Goal: Task Accomplishment & Management: Complete application form

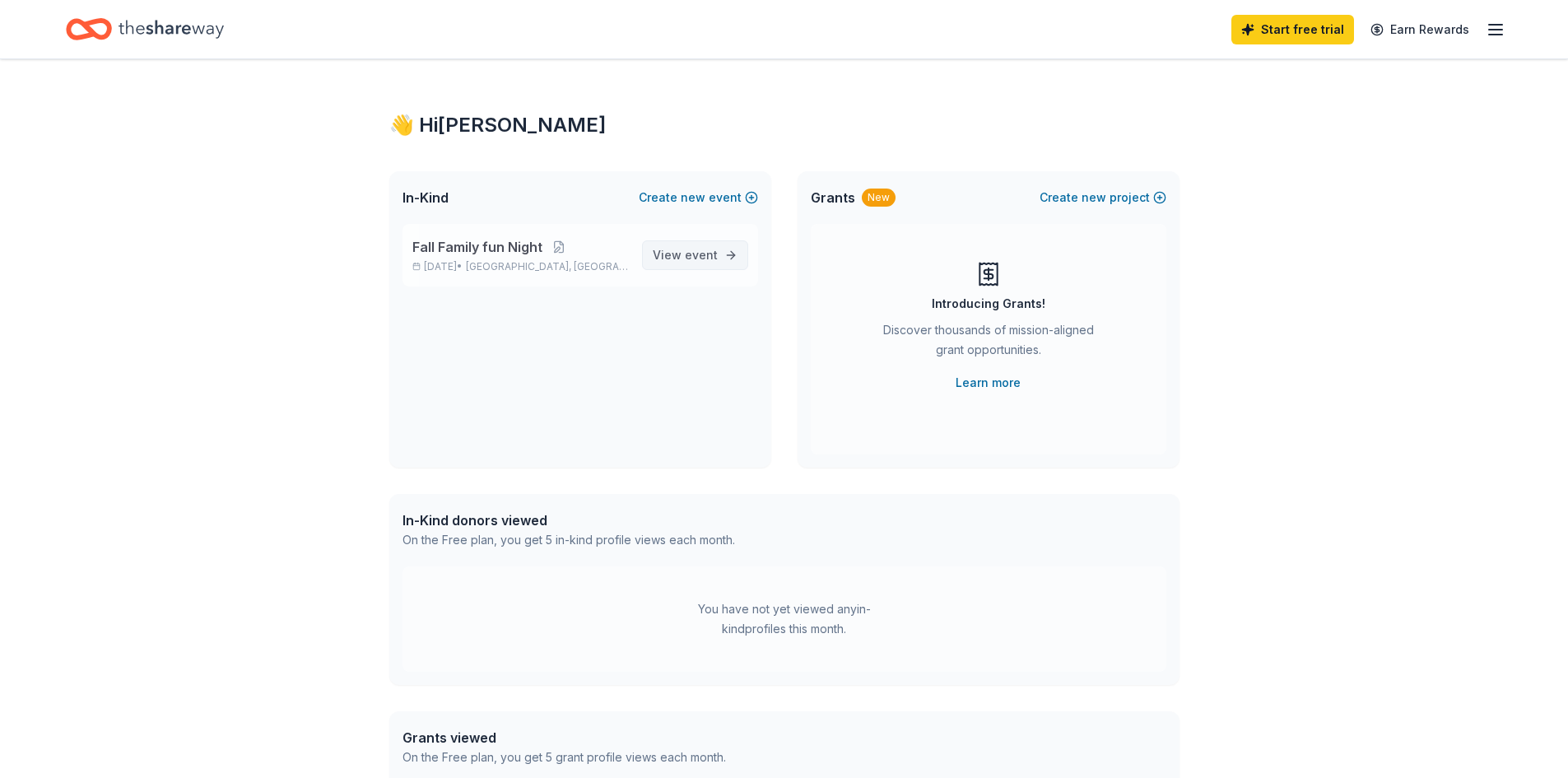
click at [697, 265] on span "View event" at bounding box center [685, 255] width 65 height 20
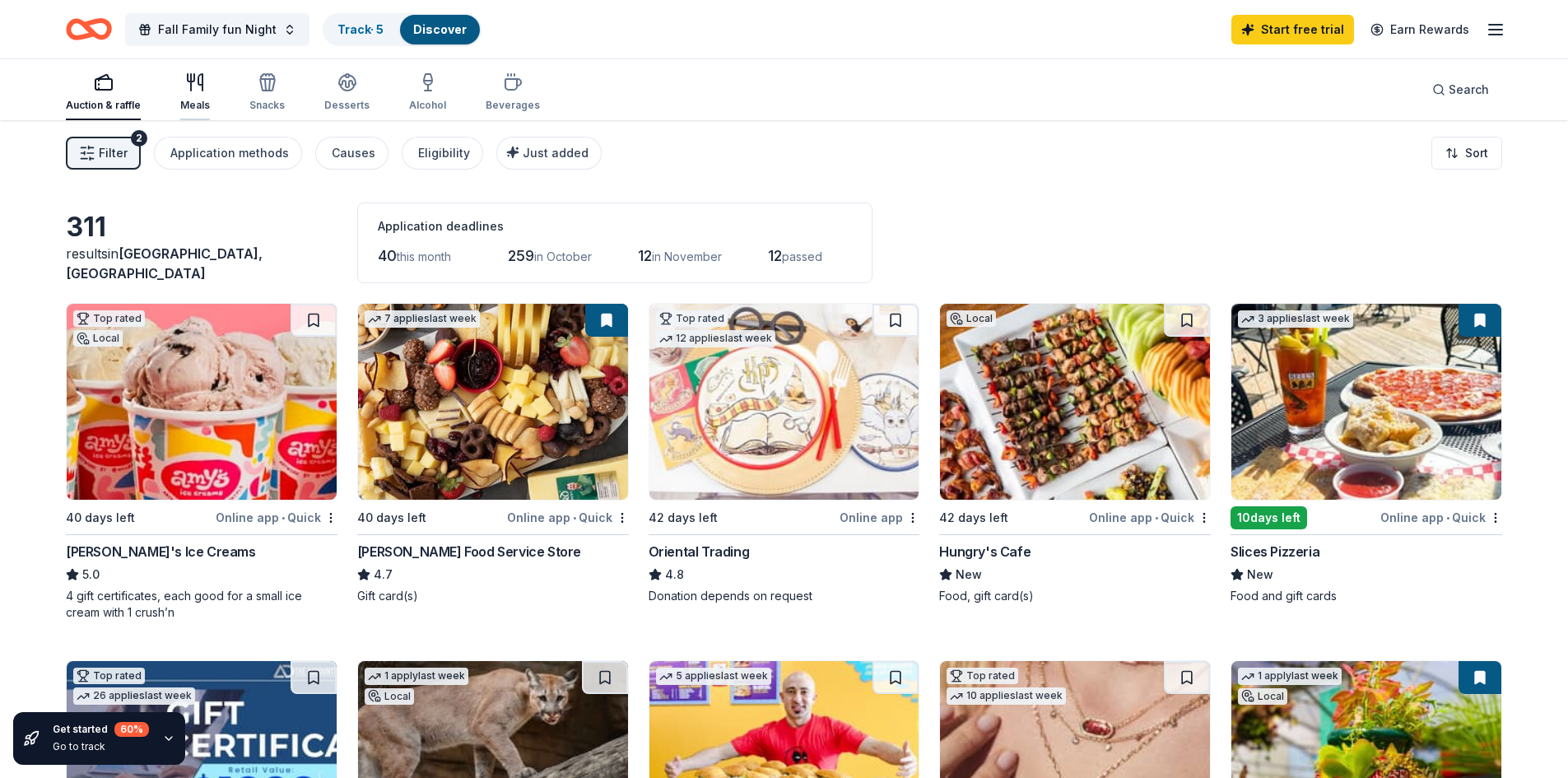
click at [205, 84] on div "button" at bounding box center [195, 82] width 29 height 20
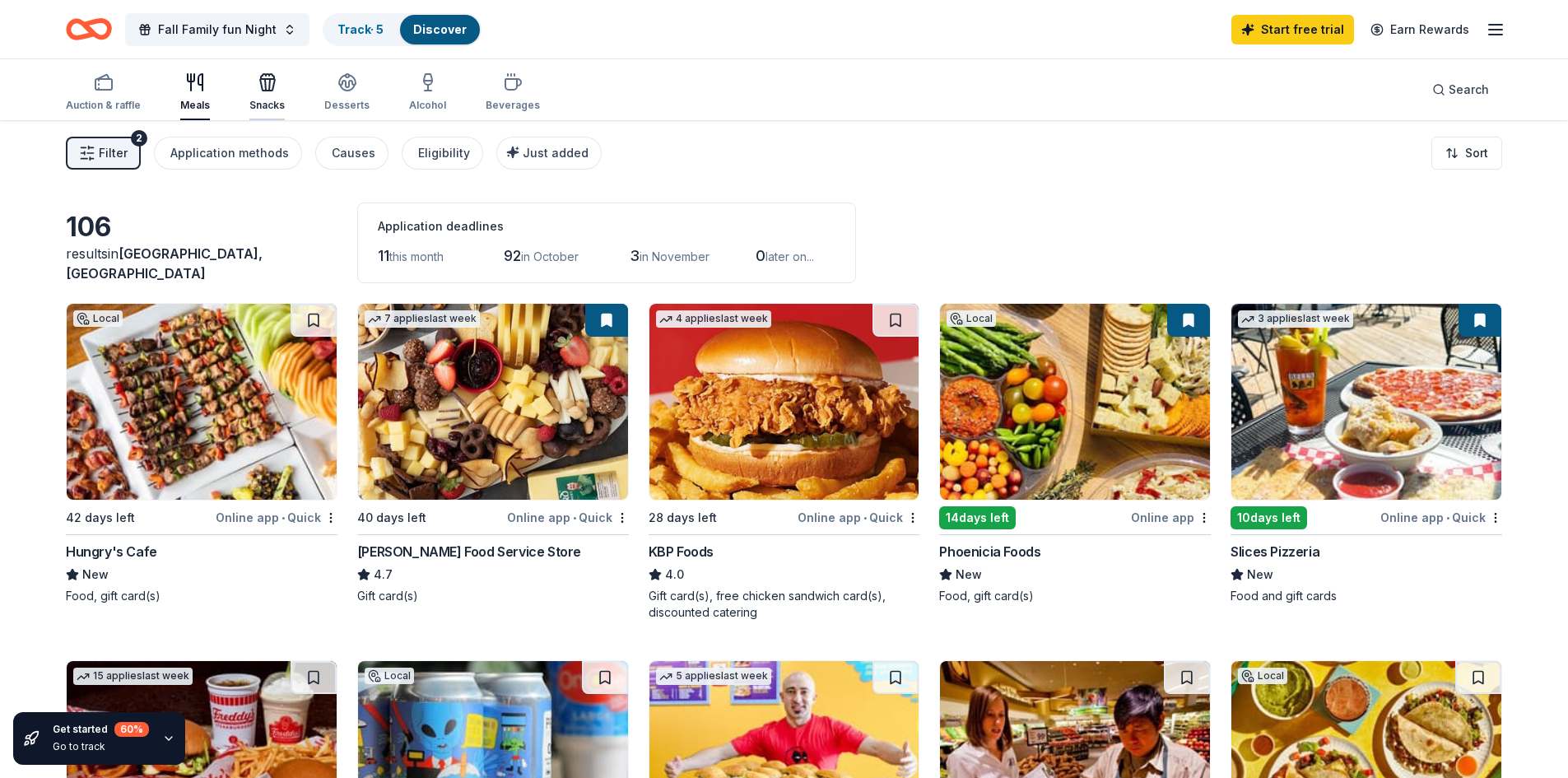
click at [275, 83] on div "button" at bounding box center [267, 82] width 35 height 20
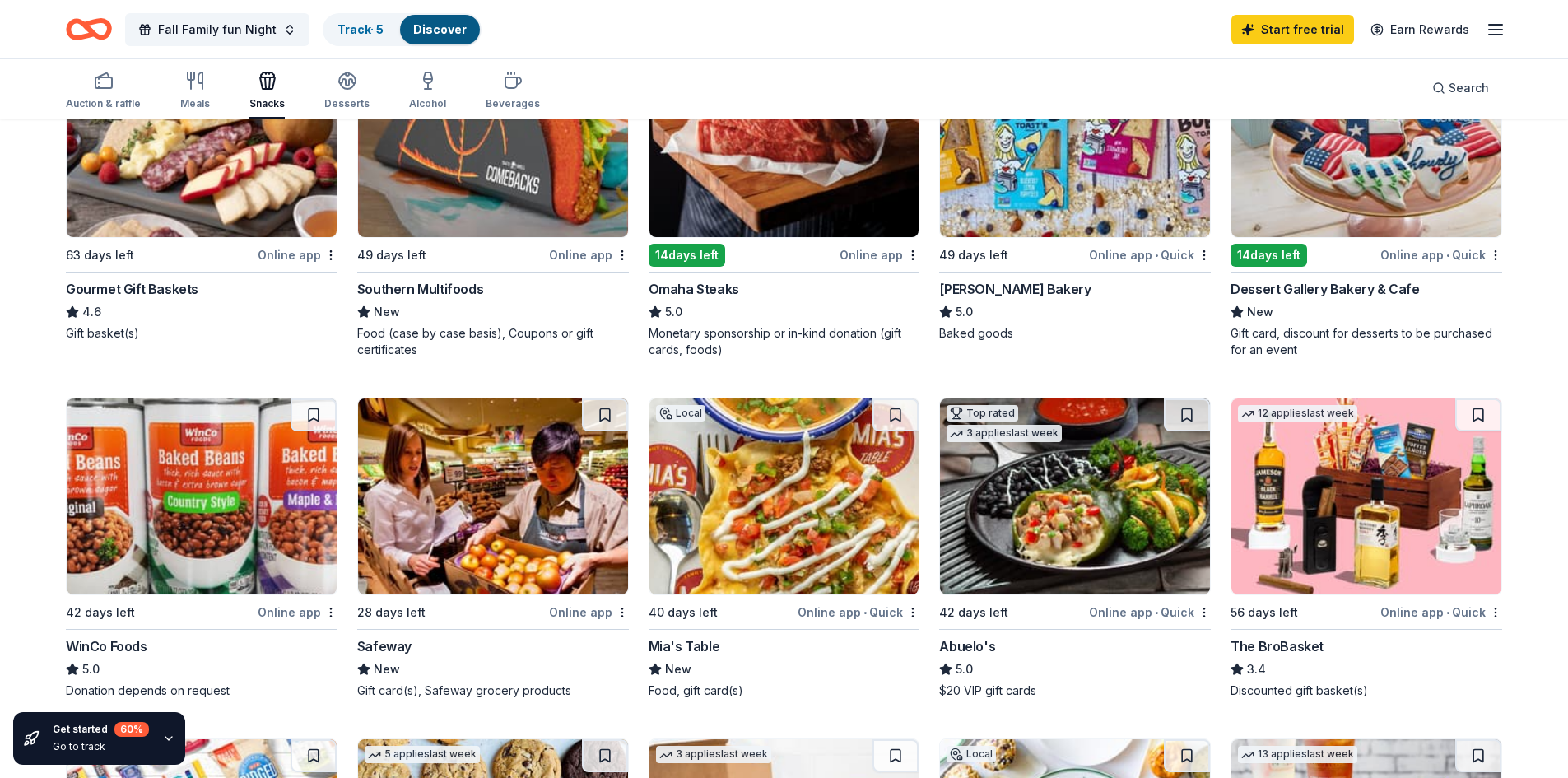
scroll to position [1208, 0]
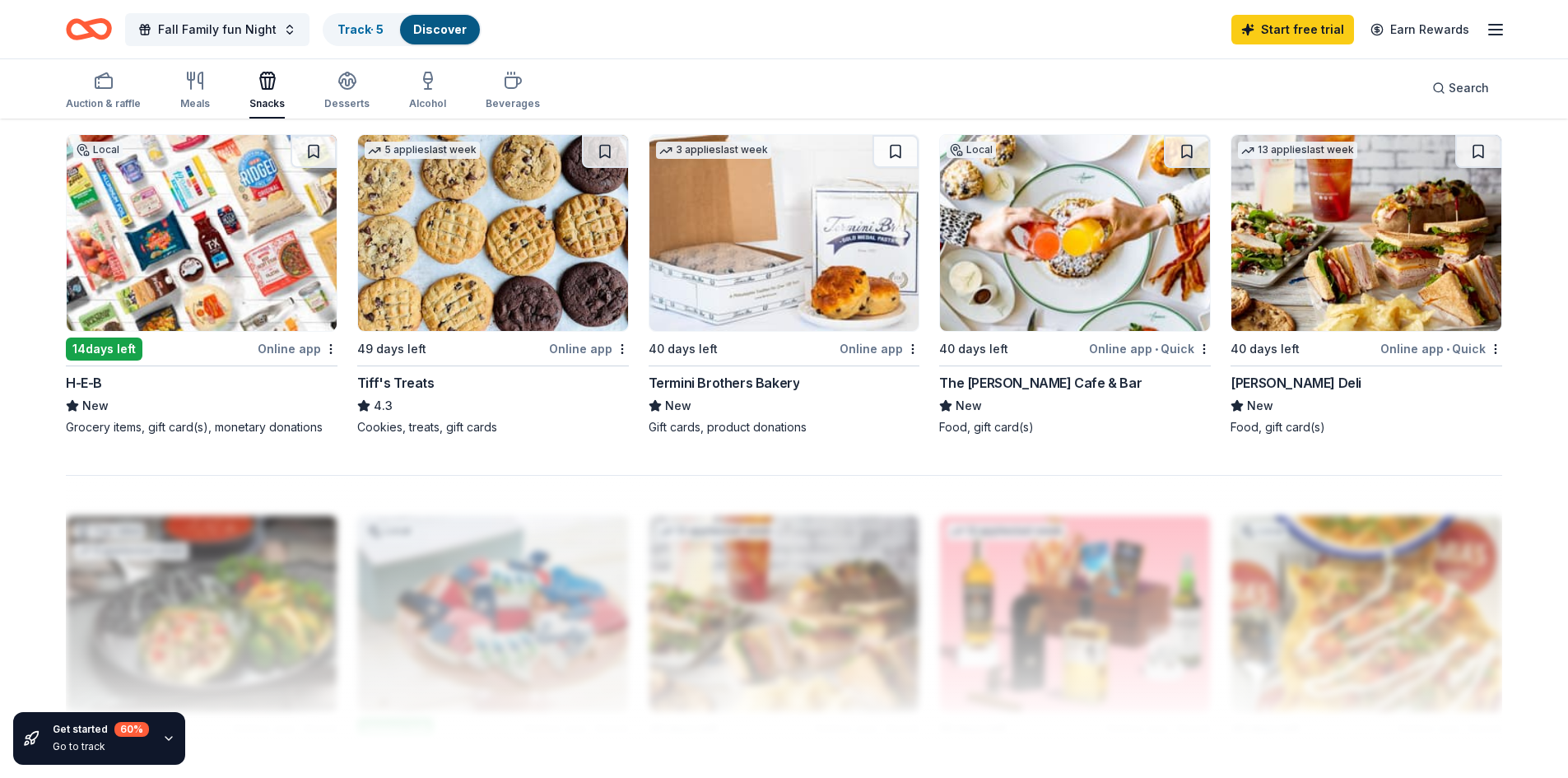
click at [1311, 267] on img at bounding box center [1367, 233] width 270 height 196
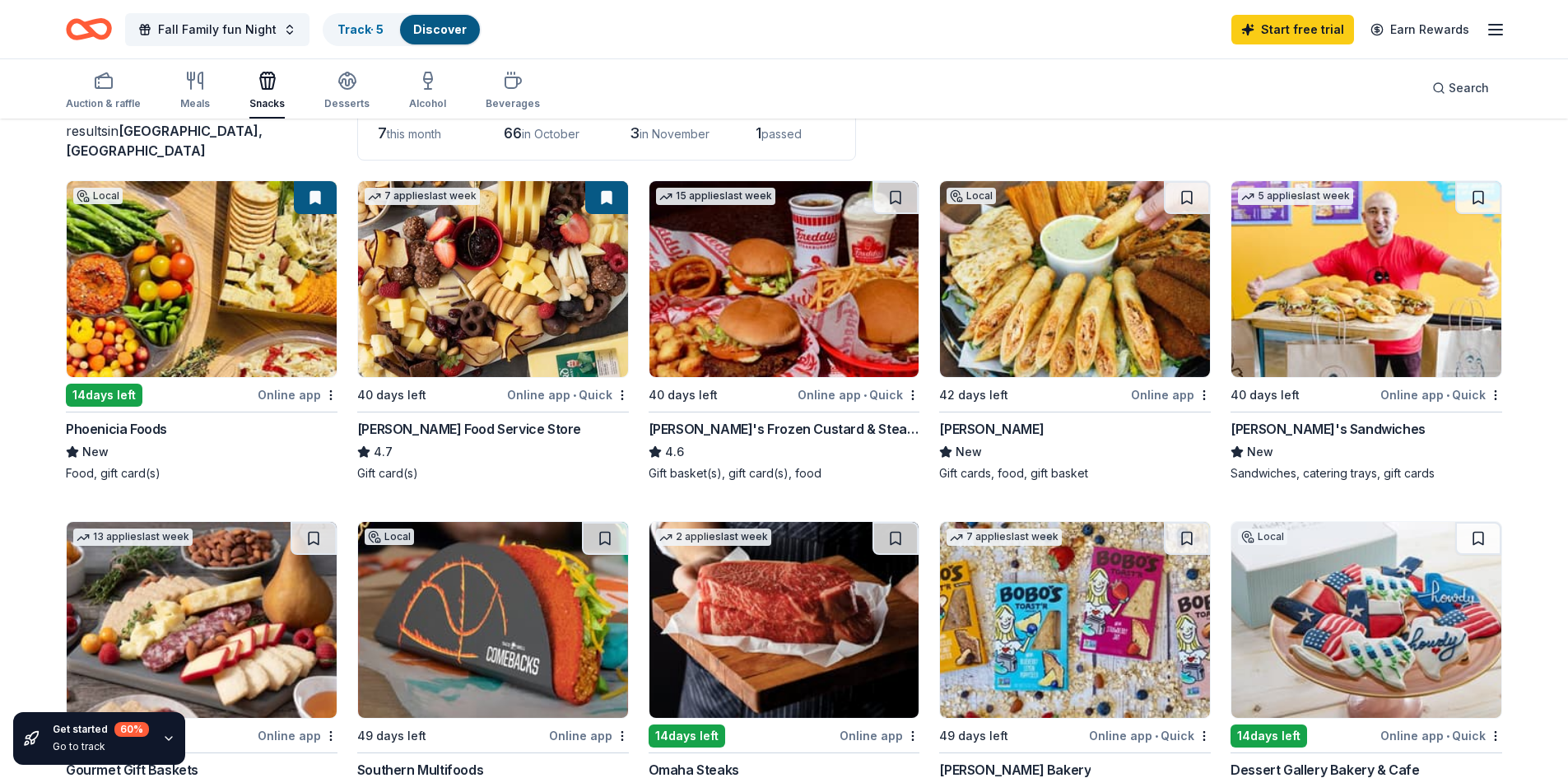
scroll to position [0, 0]
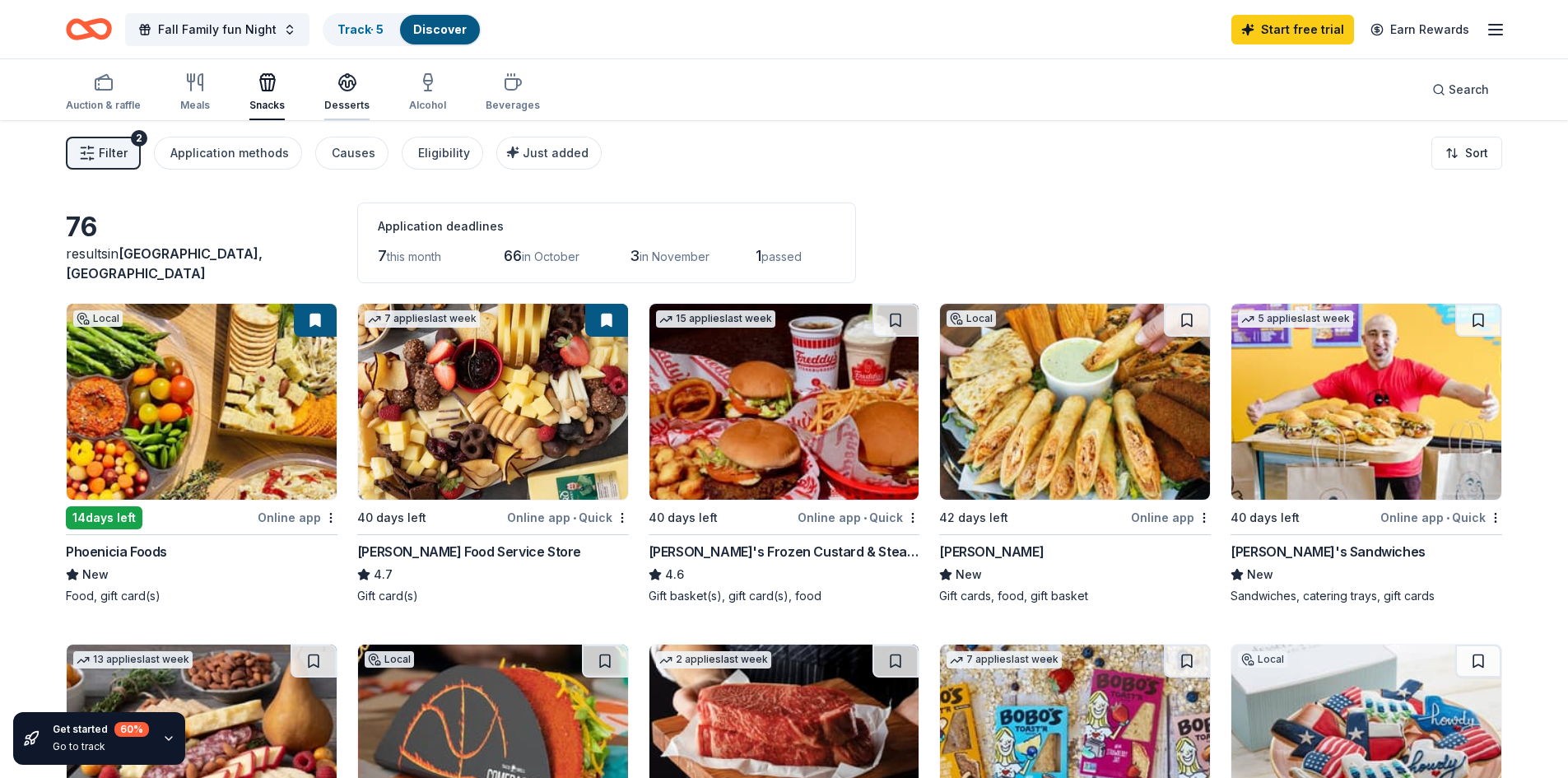
click at [334, 93] on div "Desserts" at bounding box center [347, 92] width 46 height 40
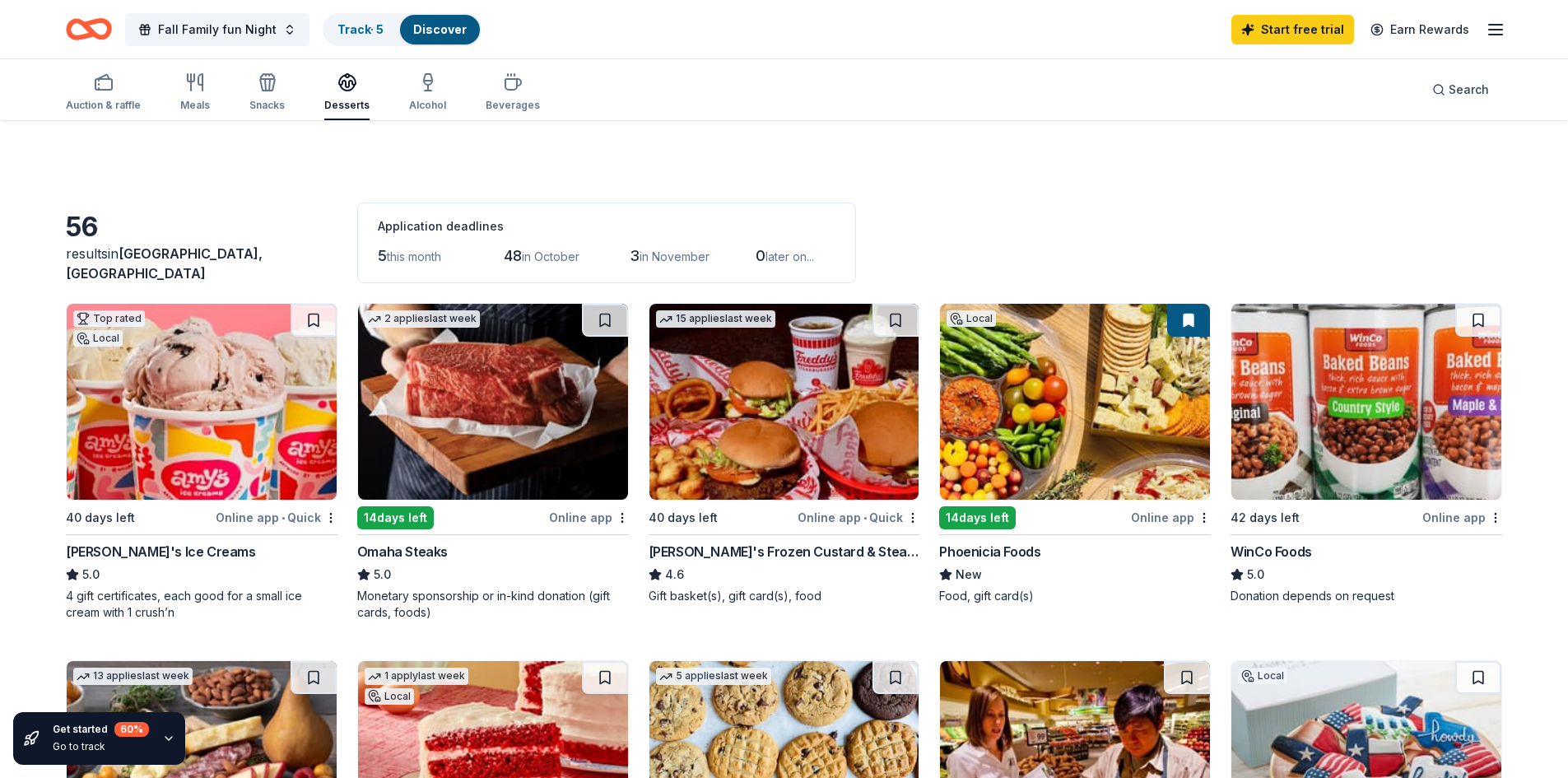
scroll to position [1208, 0]
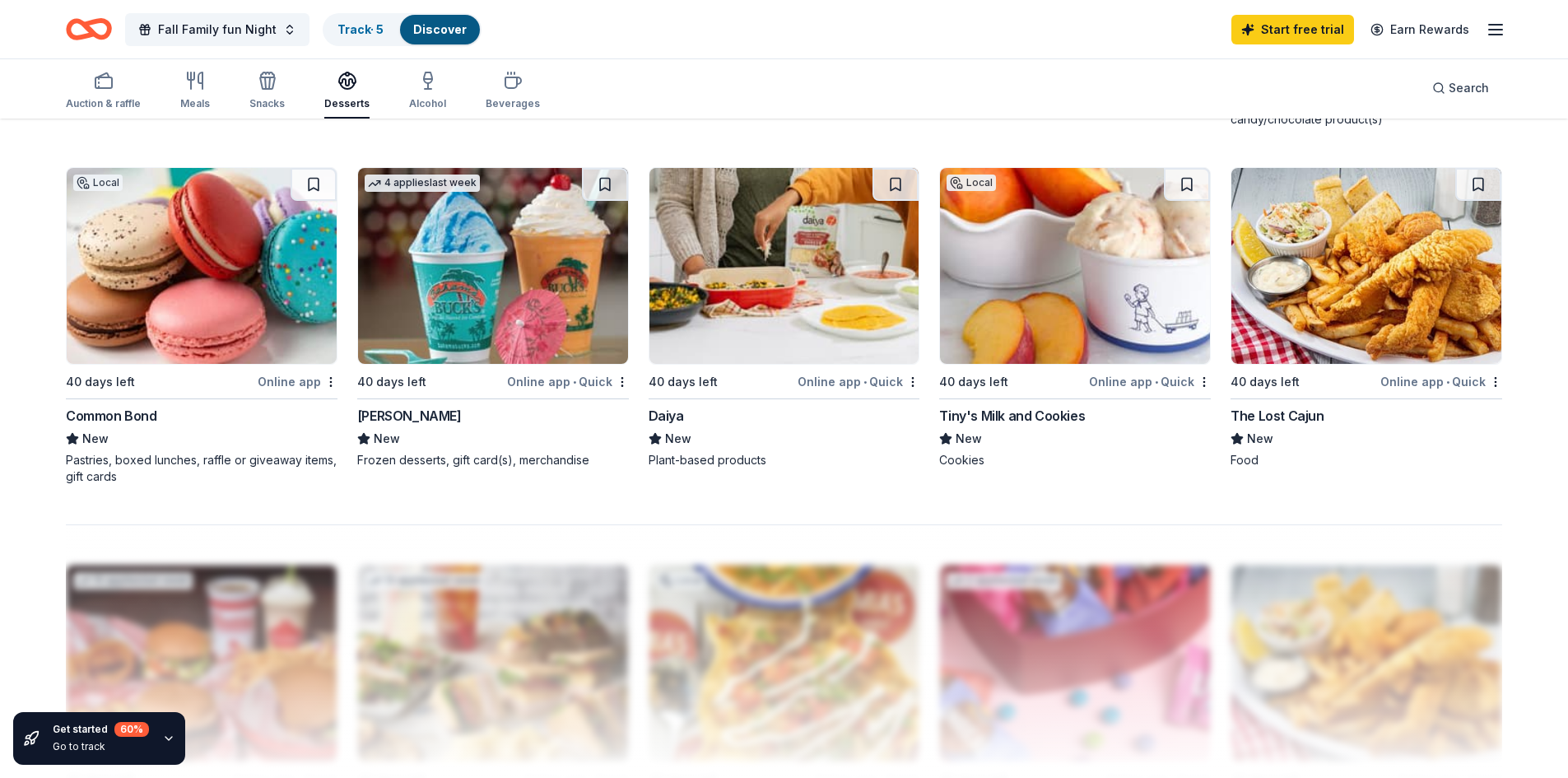
click at [1301, 418] on div "The Lost Cajun" at bounding box center [1277, 415] width 93 height 20
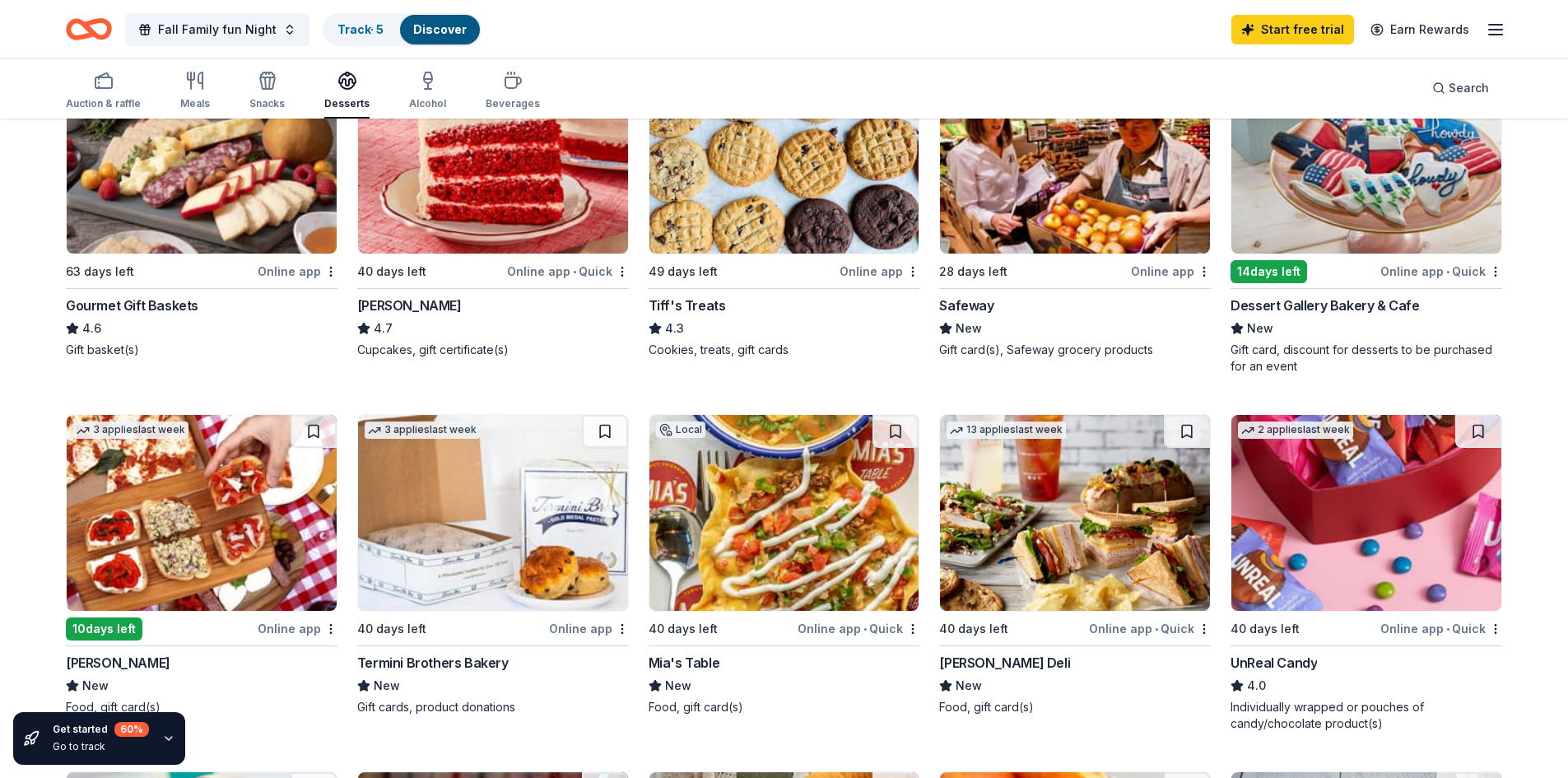
scroll to position [0, 0]
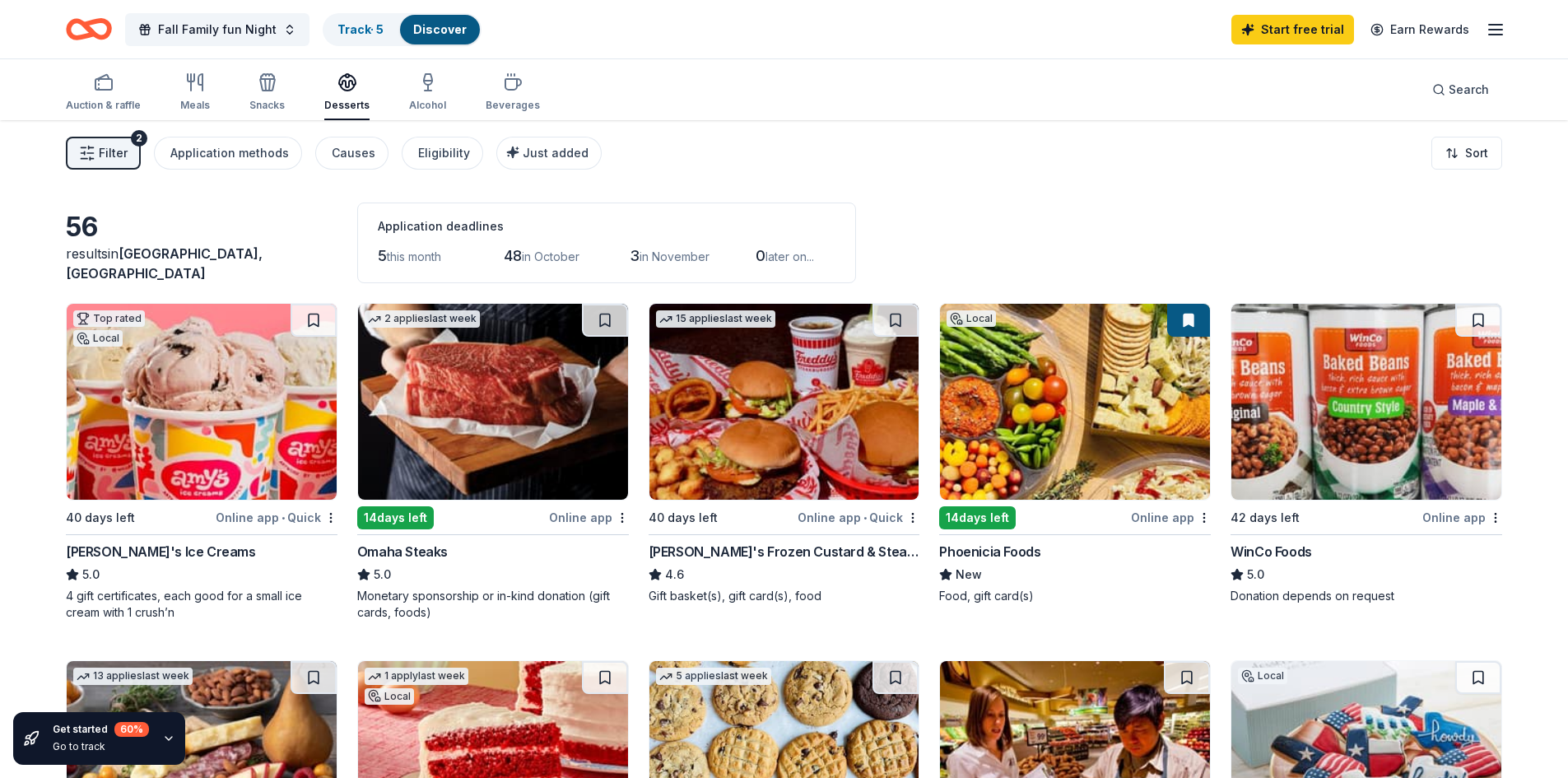
click at [1074, 366] on img at bounding box center [1075, 401] width 270 height 196
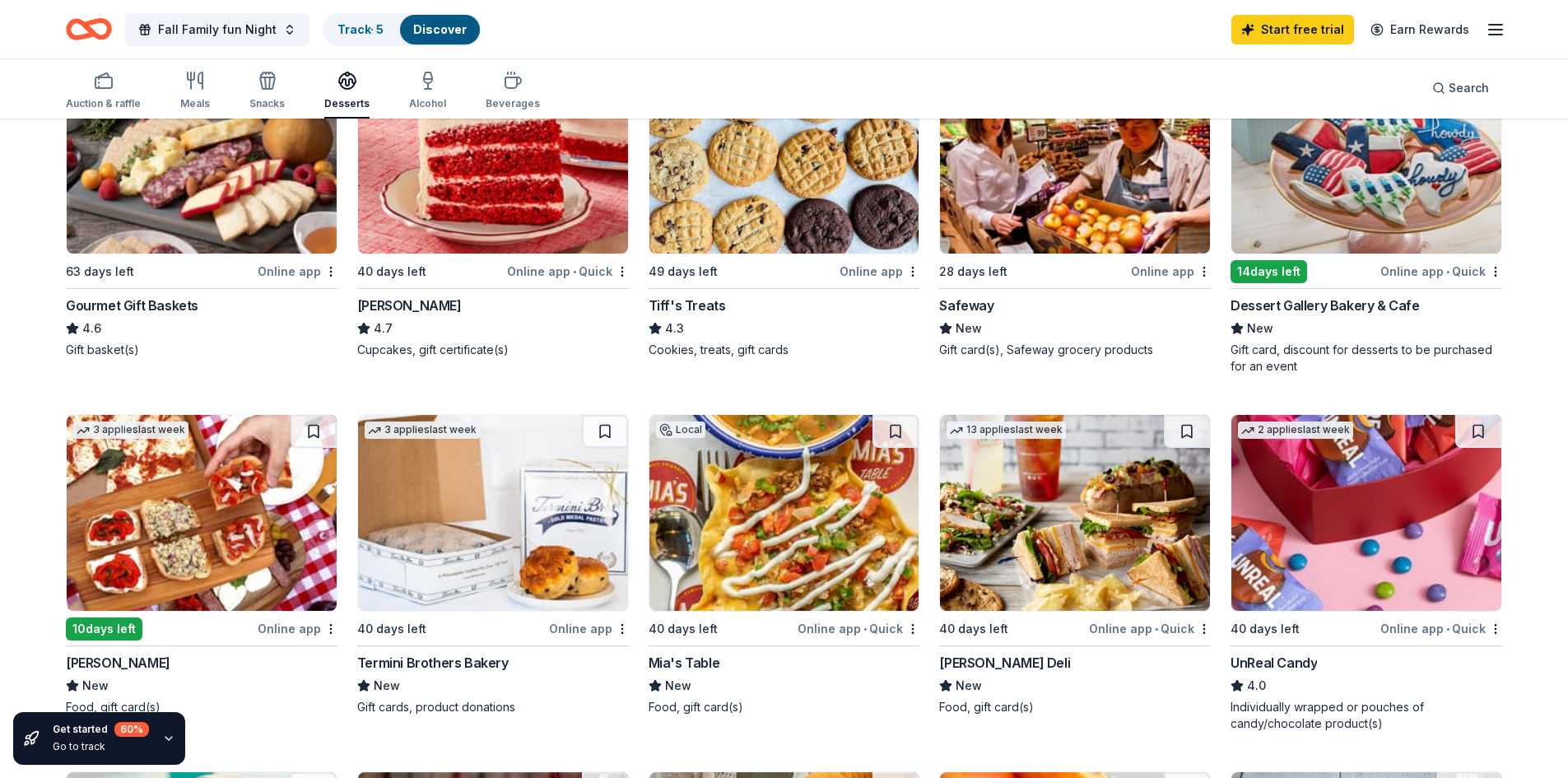
click at [302, 535] on img at bounding box center [201, 513] width 270 height 196
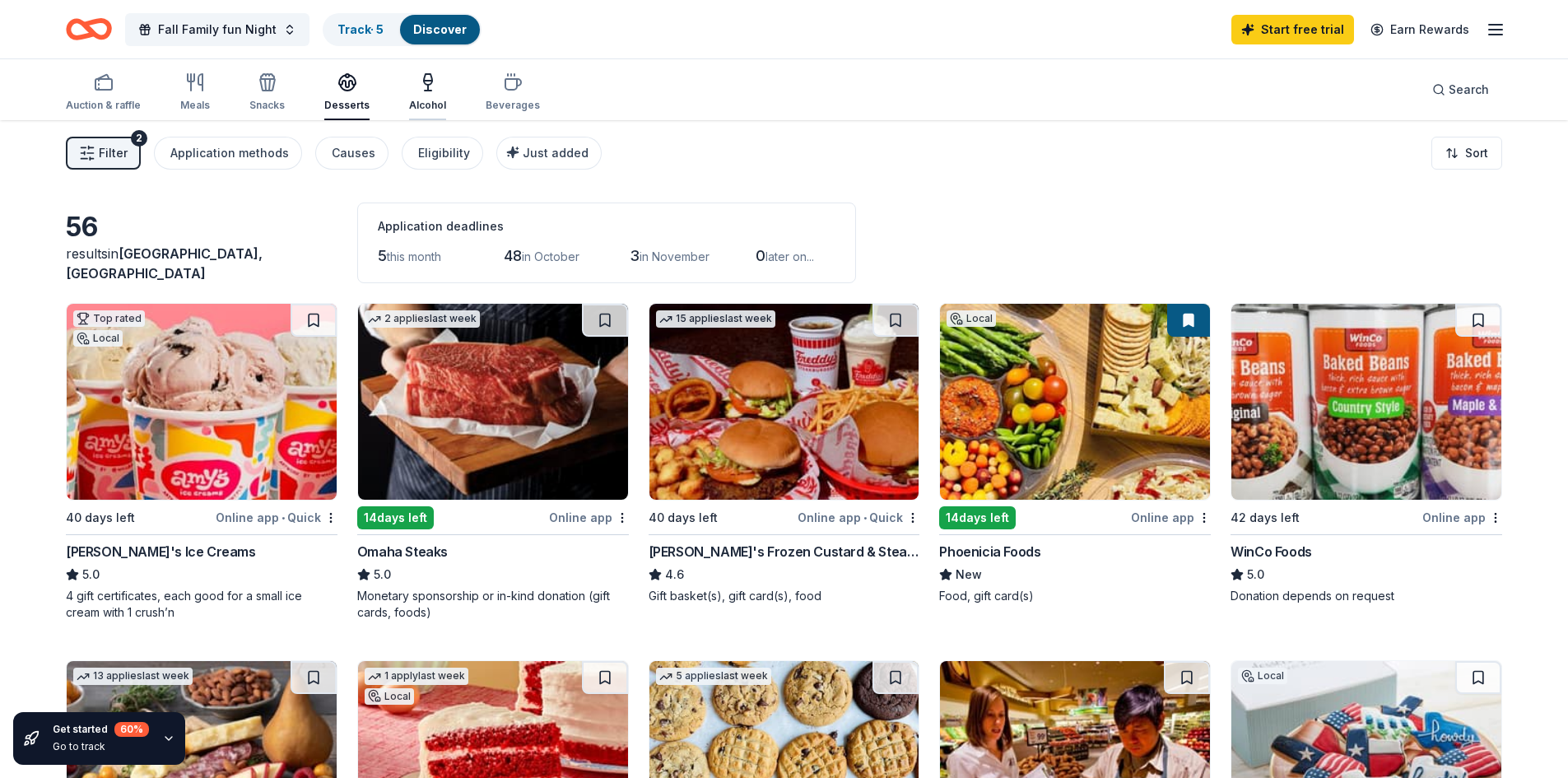
click at [436, 91] on div "button" at bounding box center [427, 82] width 37 height 20
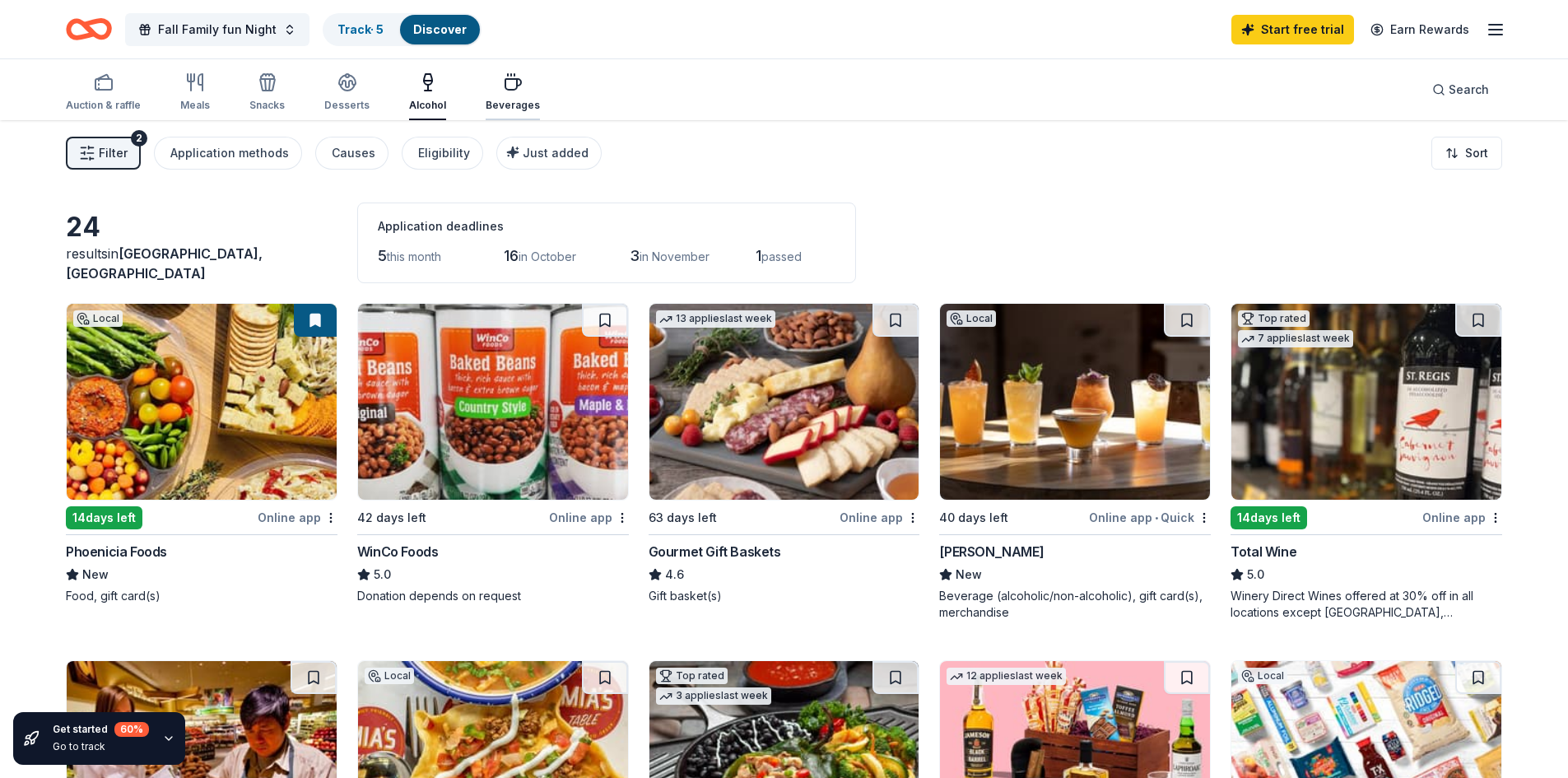
click at [502, 112] on button "Beverages" at bounding box center [512, 92] width 54 height 54
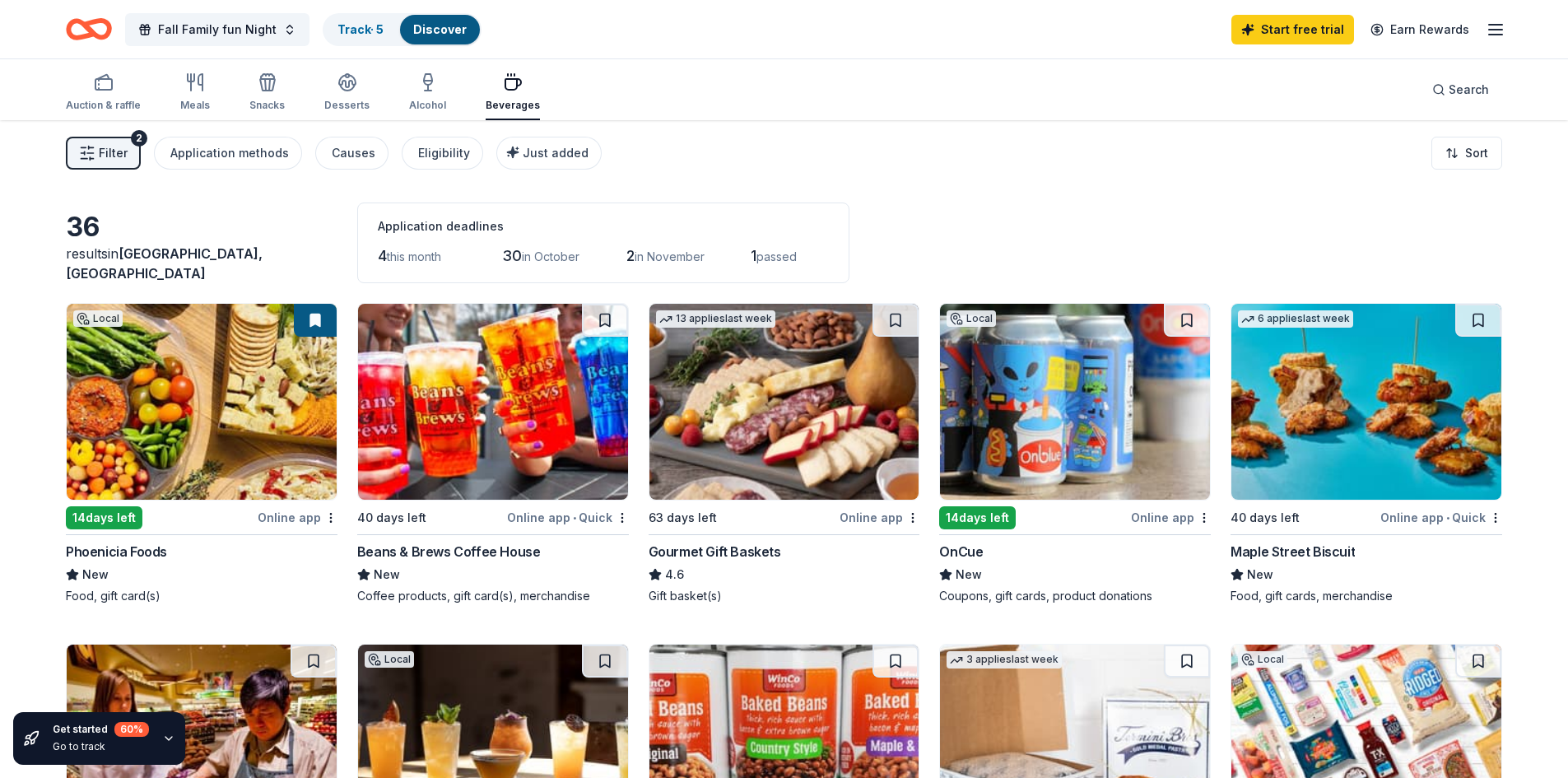
click at [589, 257] on div "4 this month 30 in October 2 in November 1 passed" at bounding box center [604, 256] width 451 height 27
drag, startPoint x: 588, startPoint y: 257, endPoint x: 587, endPoint y: 268, distance: 11.0
click at [588, 266] on div "4 this month 30 in October 2 in November 1 passed" at bounding box center [604, 256] width 451 height 27
drag, startPoint x: 563, startPoint y: 263, endPoint x: 574, endPoint y: 258, distance: 12.1
click at [573, 258] on span "in October" at bounding box center [550, 257] width 58 height 14
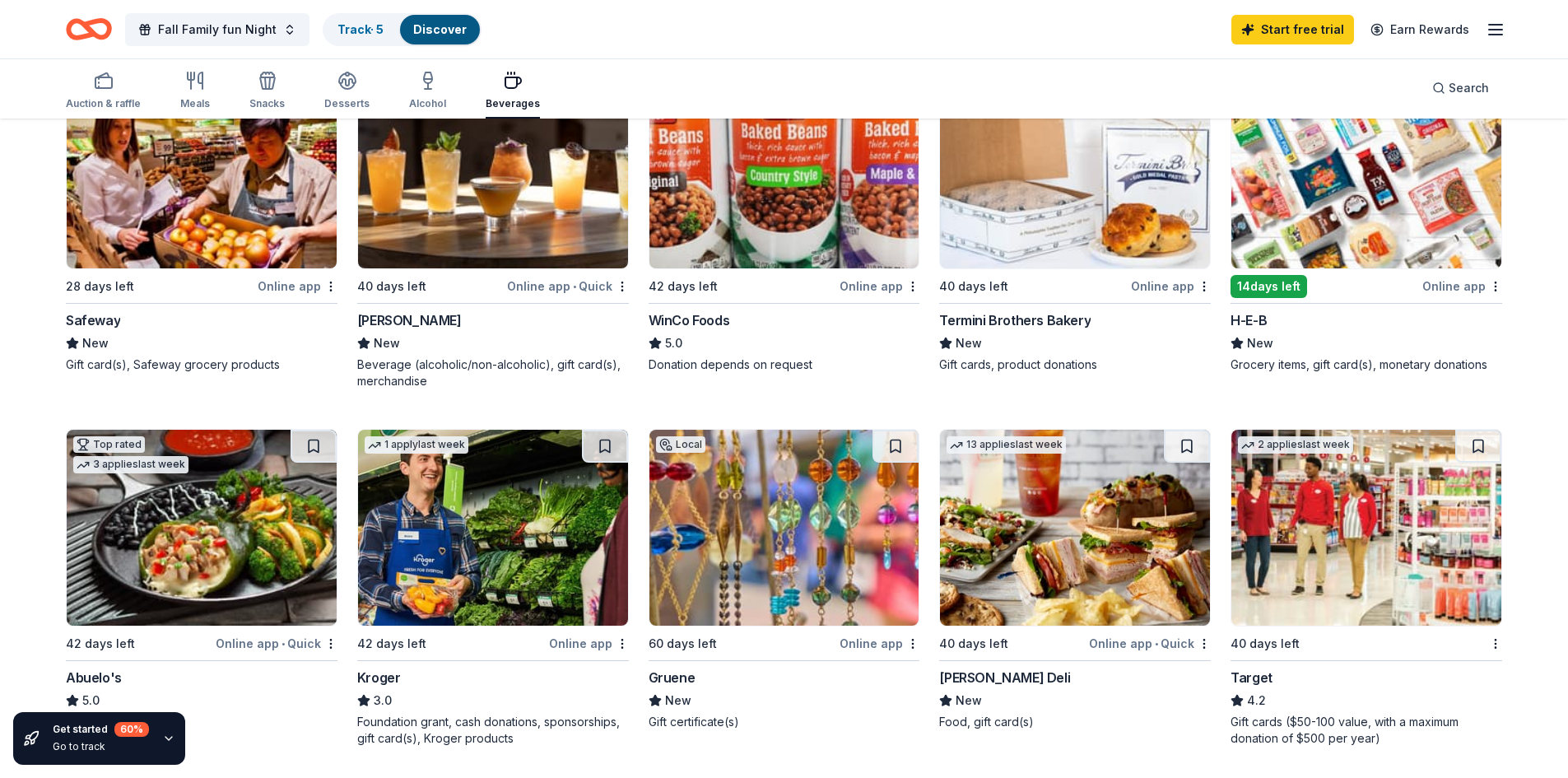
scroll to position [390, 0]
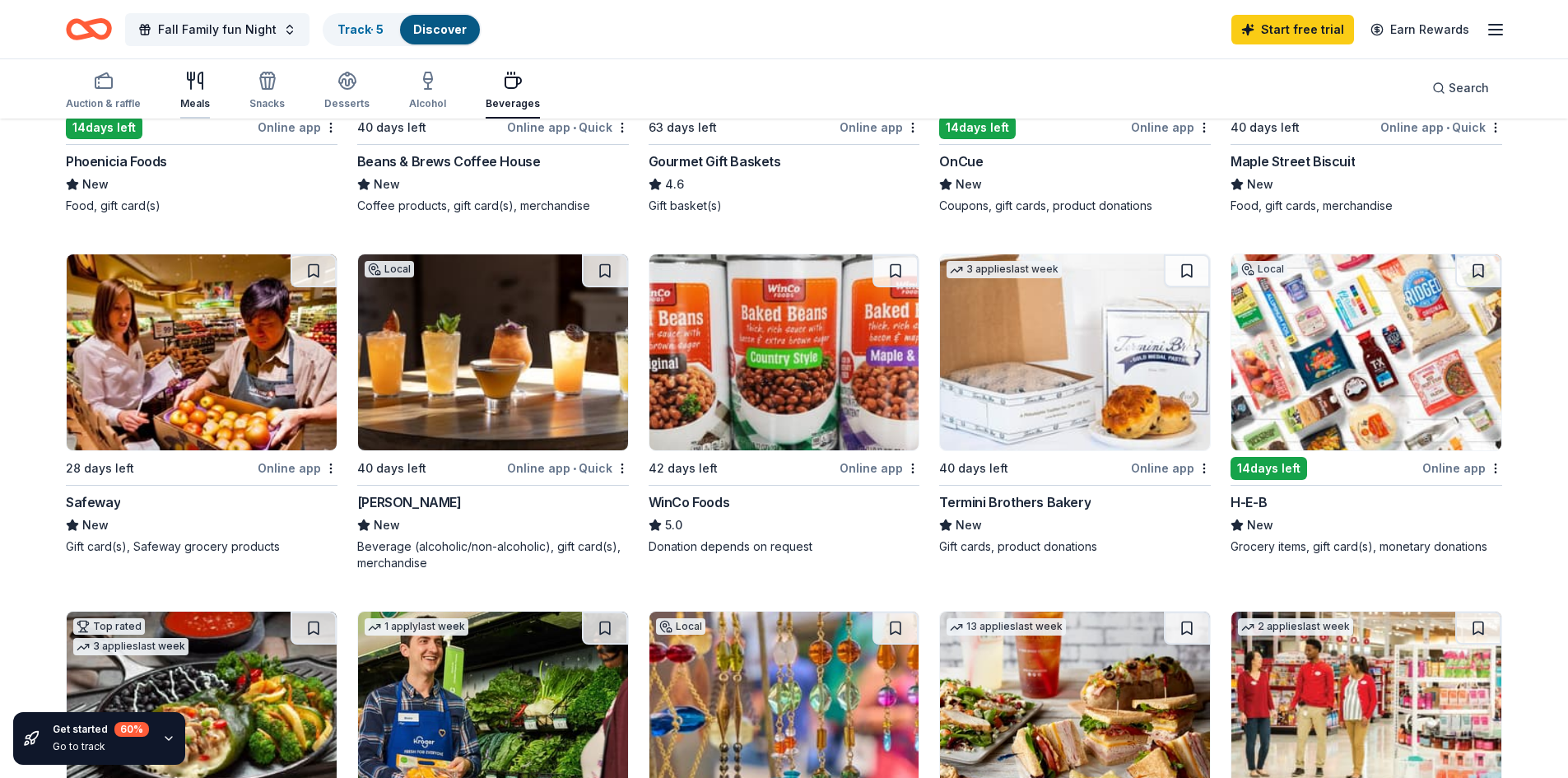
drag, startPoint x: 215, startPoint y: 89, endPoint x: 206, endPoint y: 95, distance: 10.8
click at [214, 90] on div "Auction & raffle Meals Snacks Desserts Alcohol Beverages" at bounding box center [302, 91] width 474 height 54
click at [200, 83] on icon "button" at bounding box center [200, 80] width 4 height 16
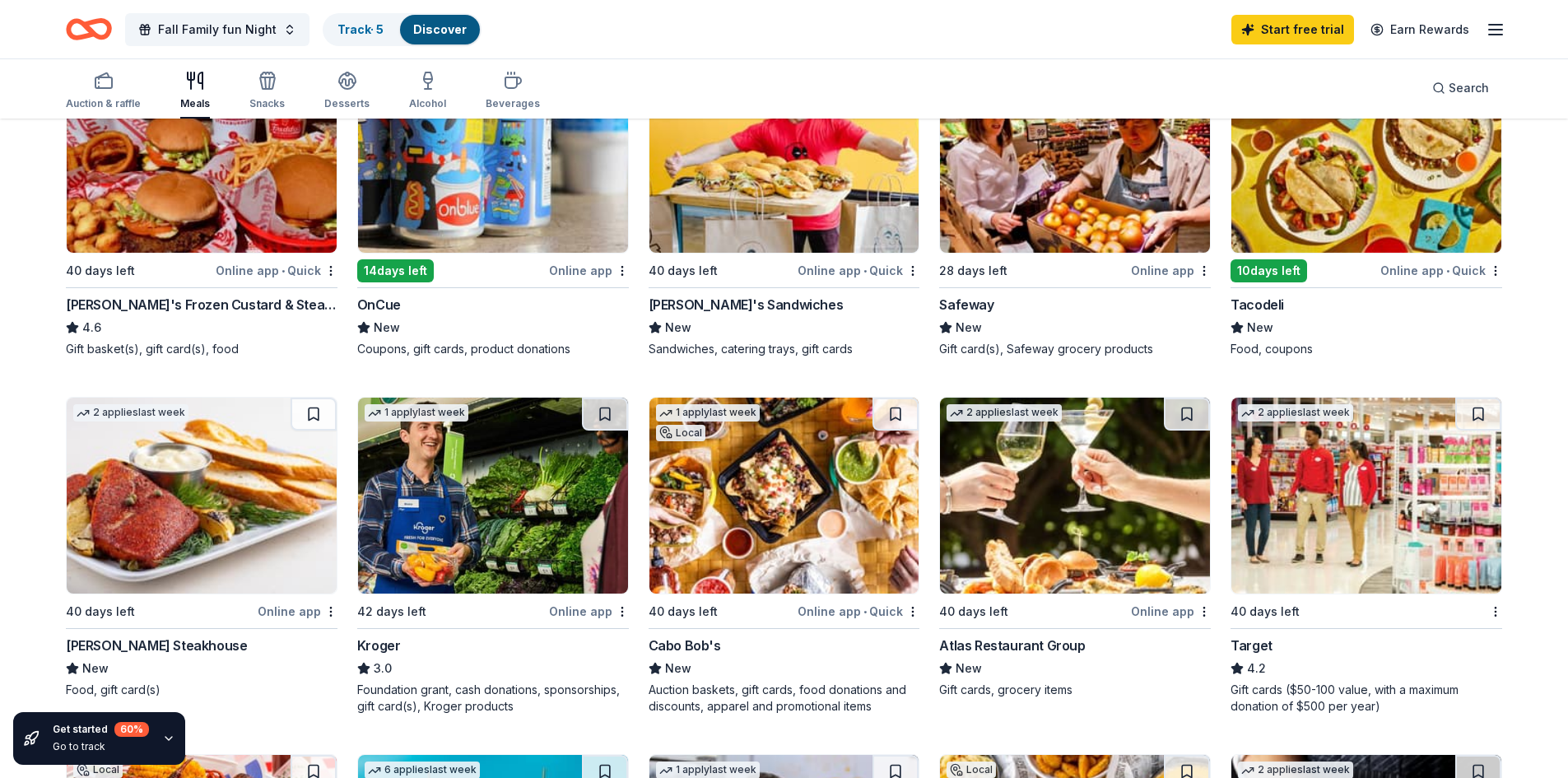
scroll to position [1208, 0]
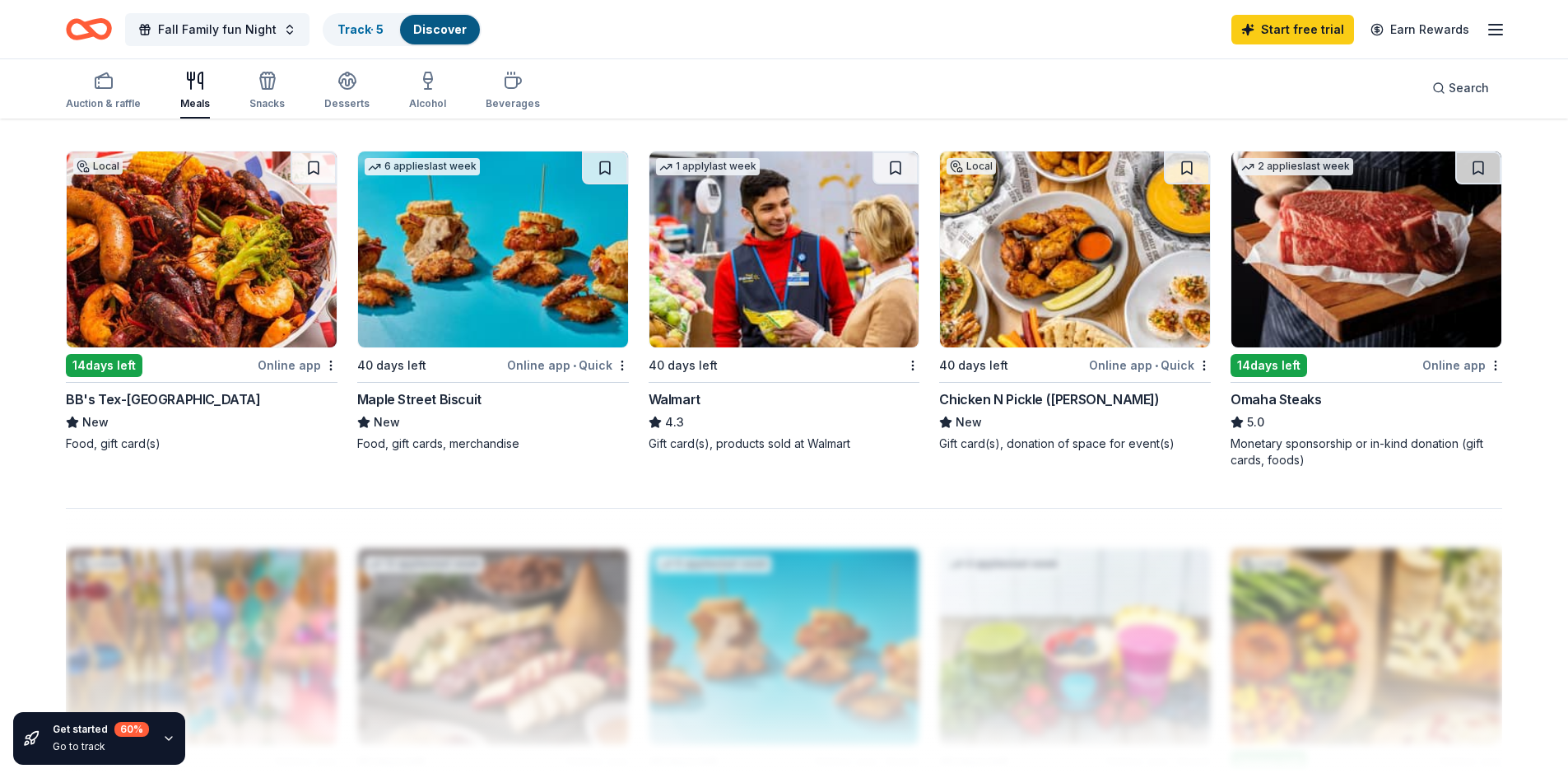
click at [162, 394] on div "BB's Tex-Orleans" at bounding box center [163, 399] width 195 height 20
click at [540, 267] on img at bounding box center [493, 249] width 270 height 196
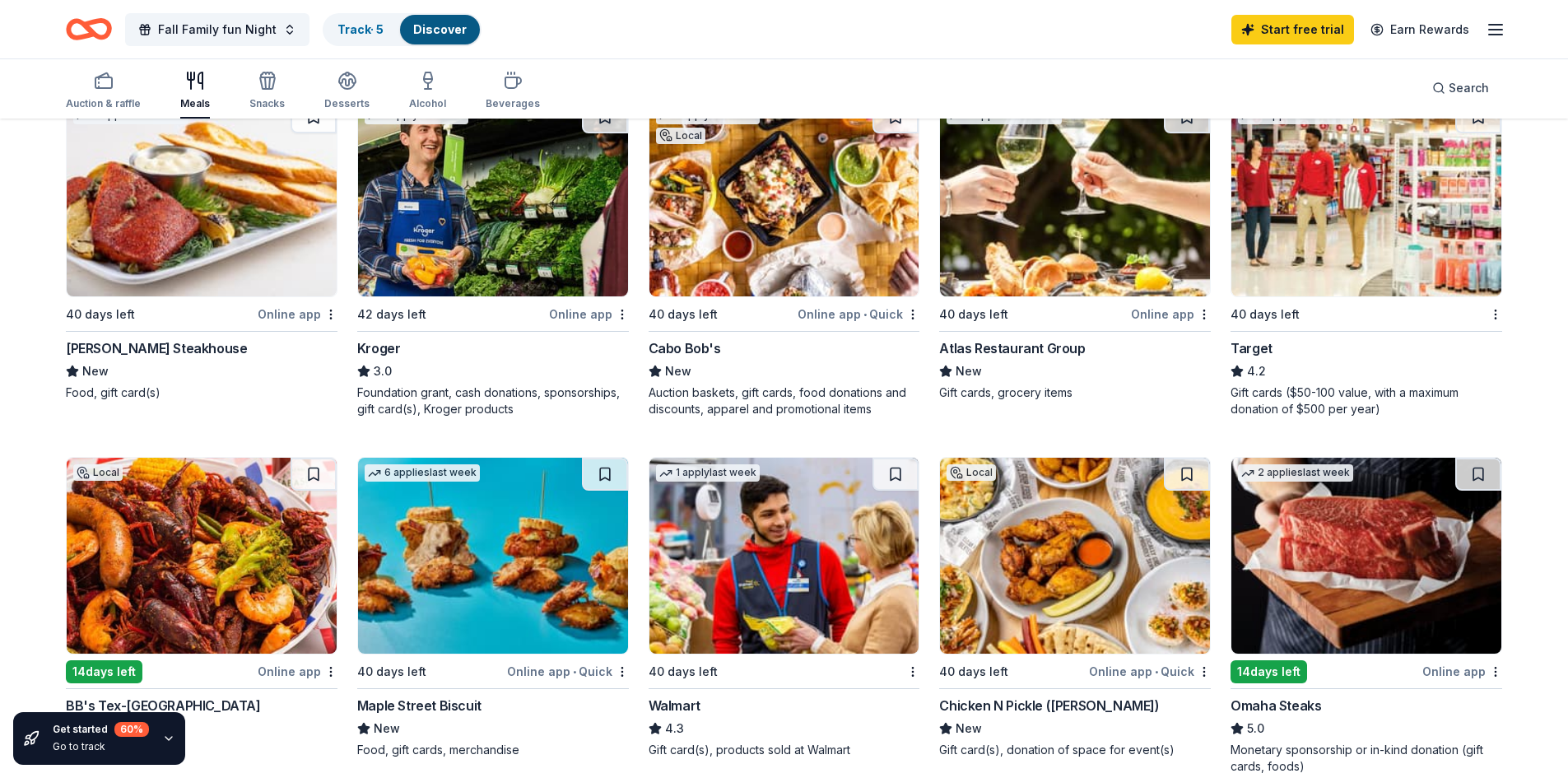
scroll to position [824, 0]
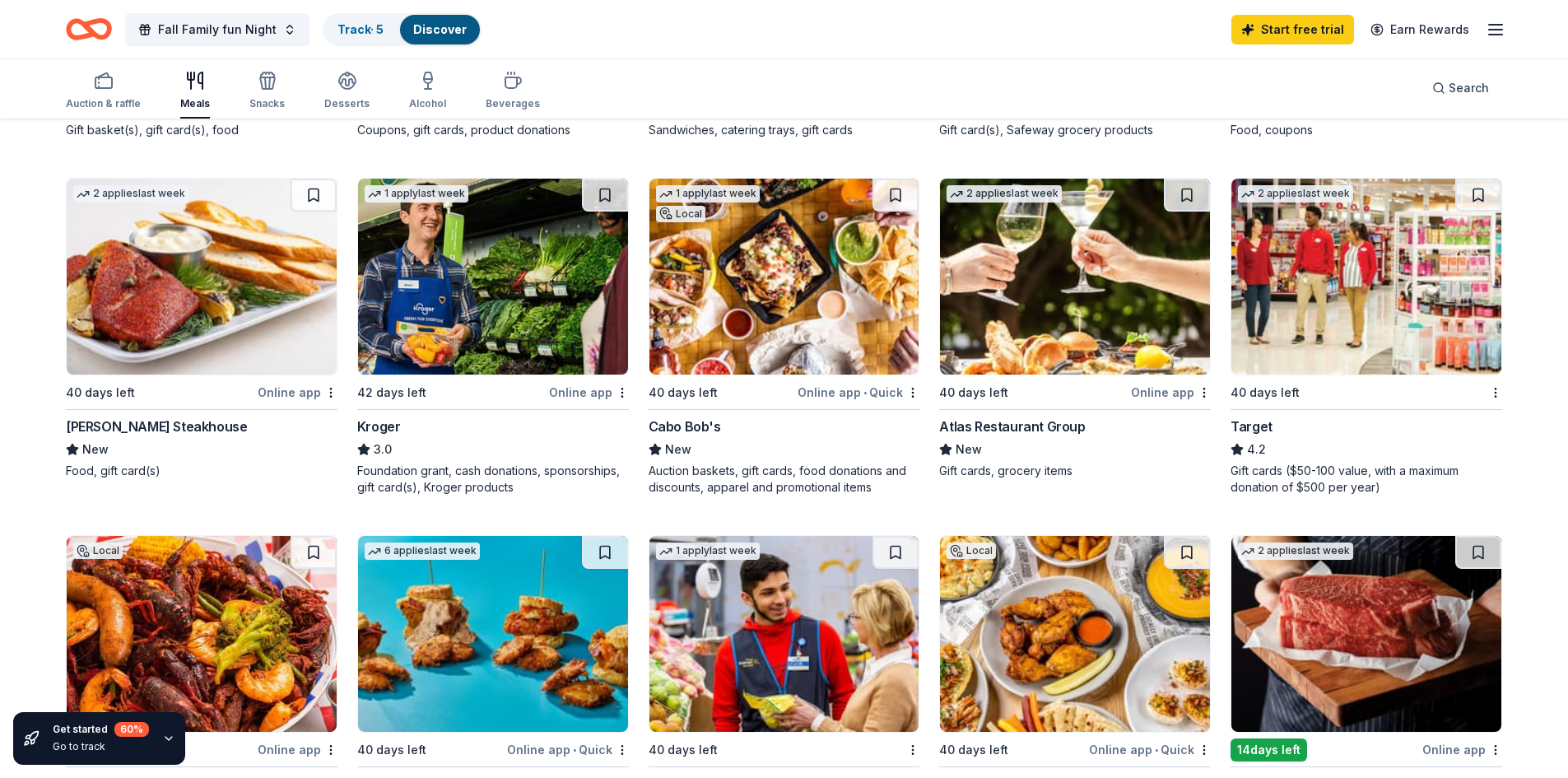
click at [734, 423] on div "Cabo Bob's" at bounding box center [784, 426] width 271 height 20
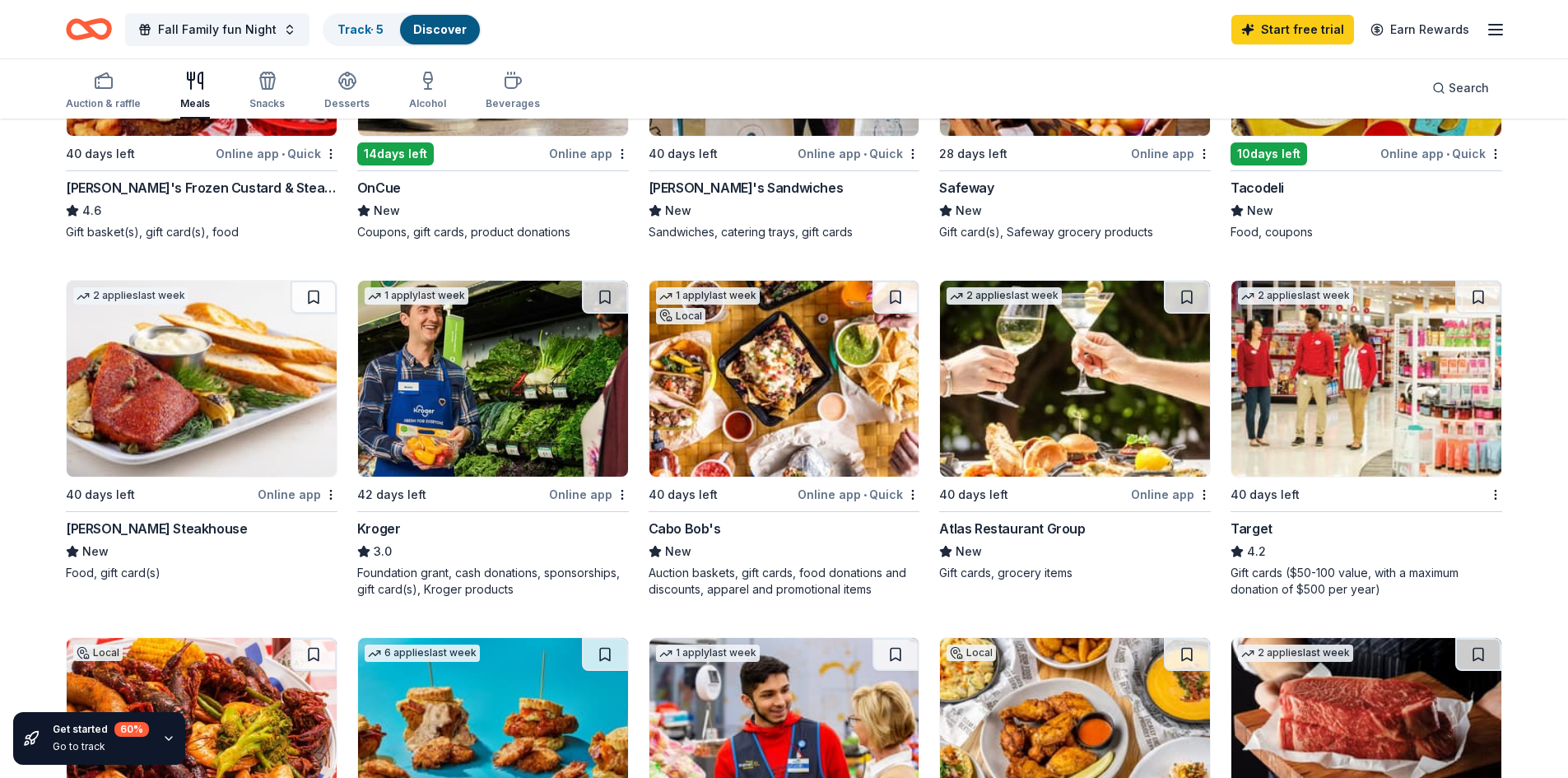
scroll to position [118, 0]
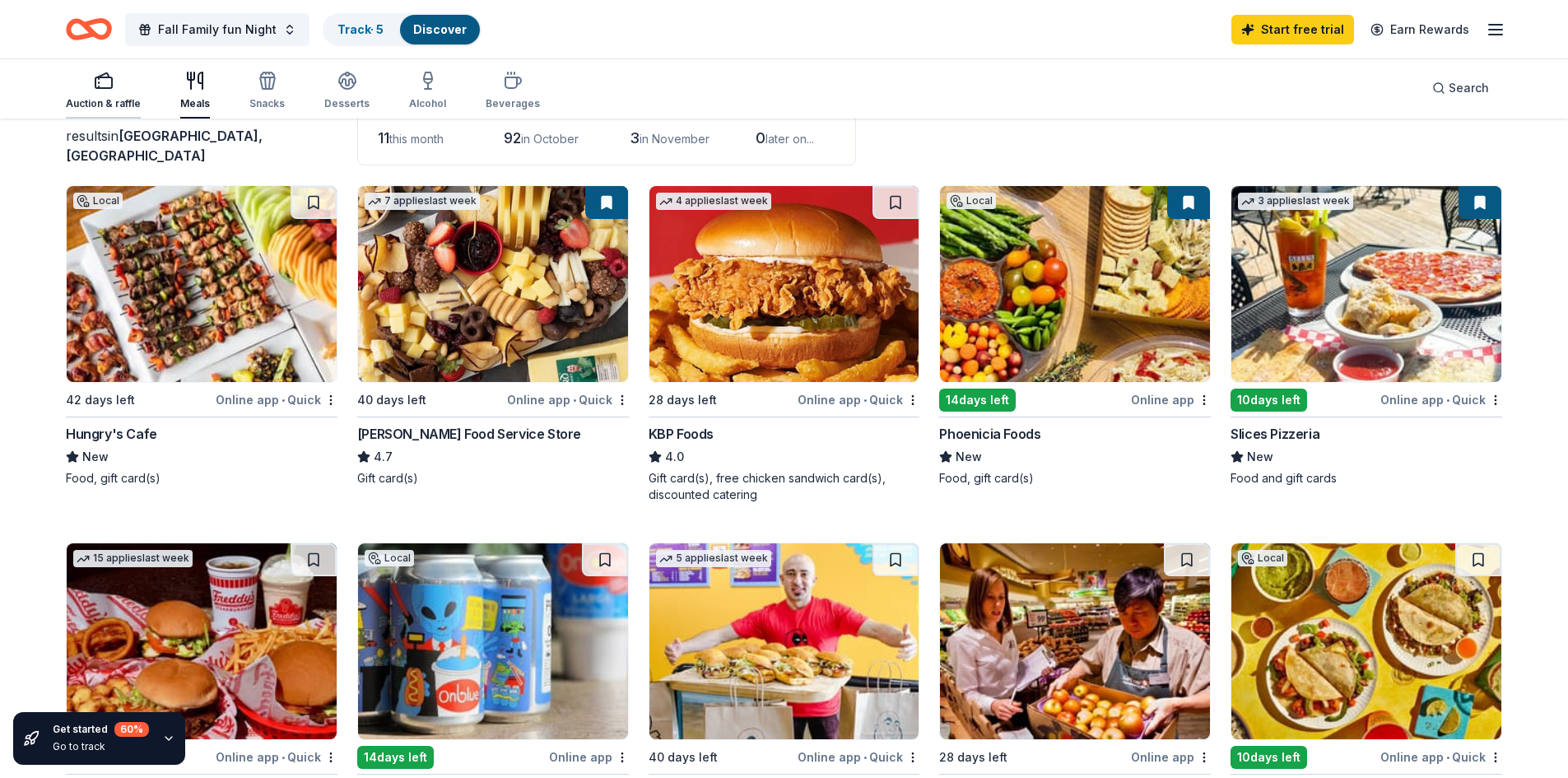
click at [116, 88] on div "button" at bounding box center [102, 80] width 75 height 20
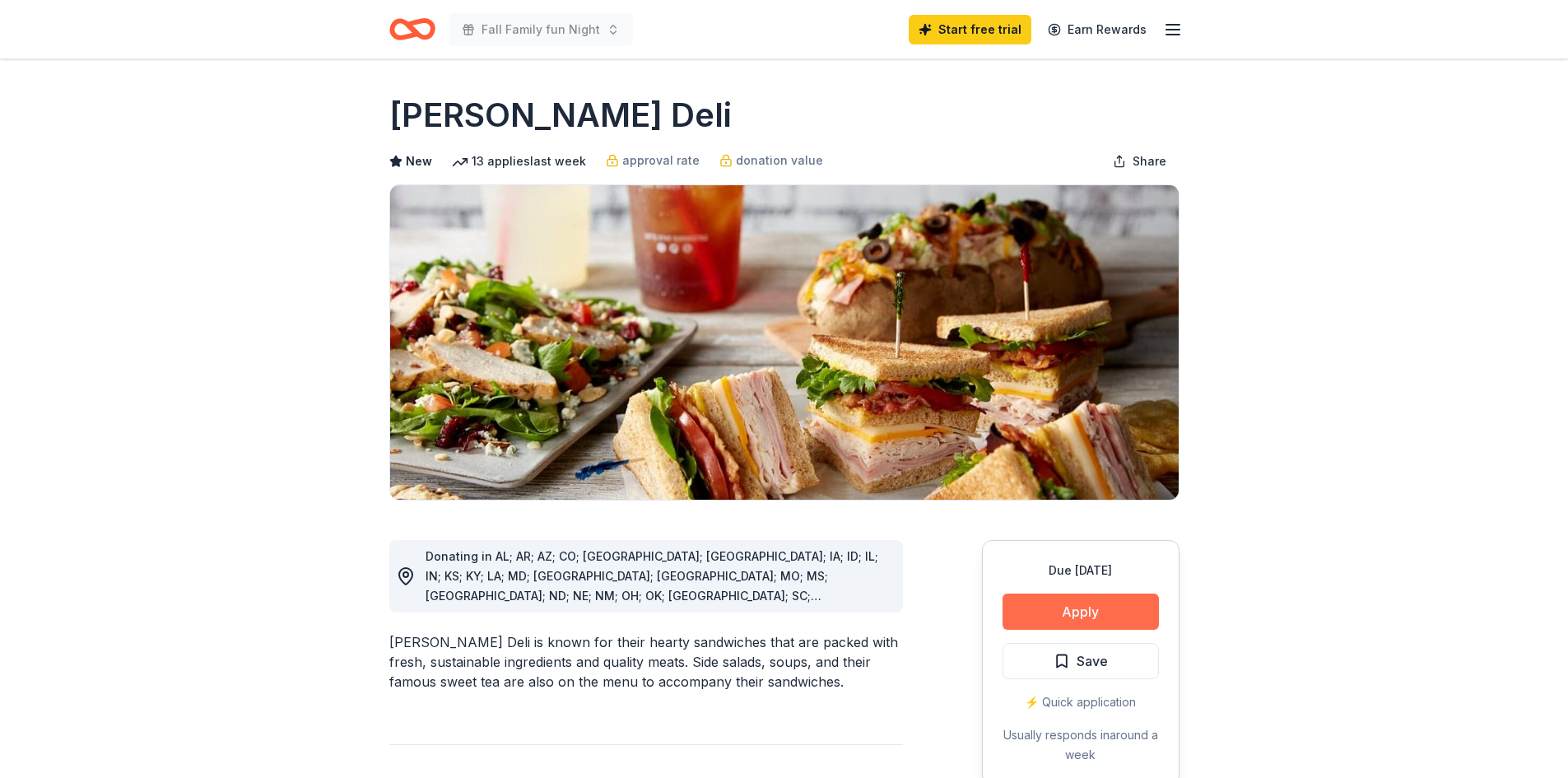
click at [1099, 607] on button "Apply" at bounding box center [1081, 612] width 157 height 36
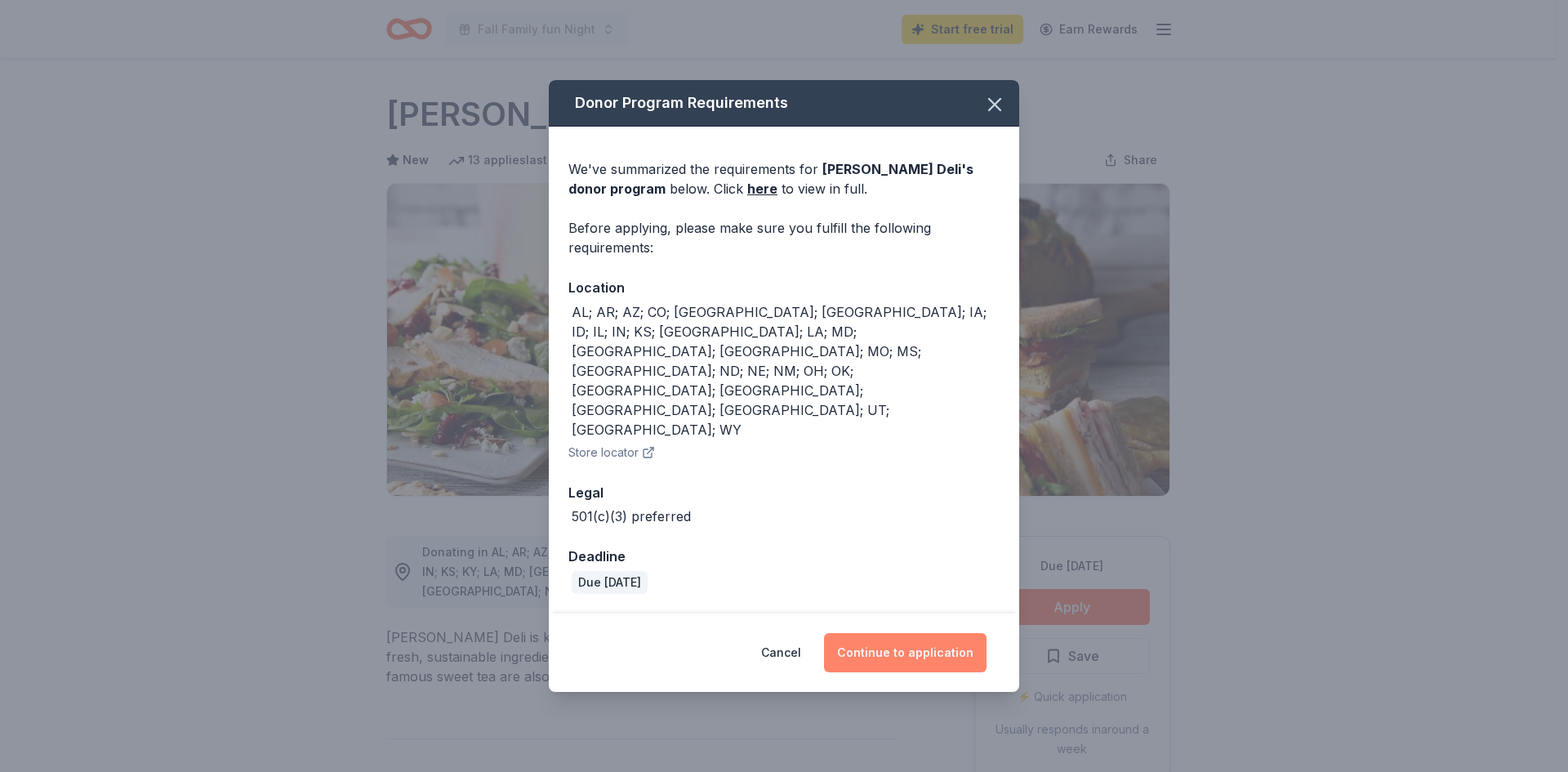
click at [914, 634] on button "Continue to application" at bounding box center [905, 653] width 162 height 39
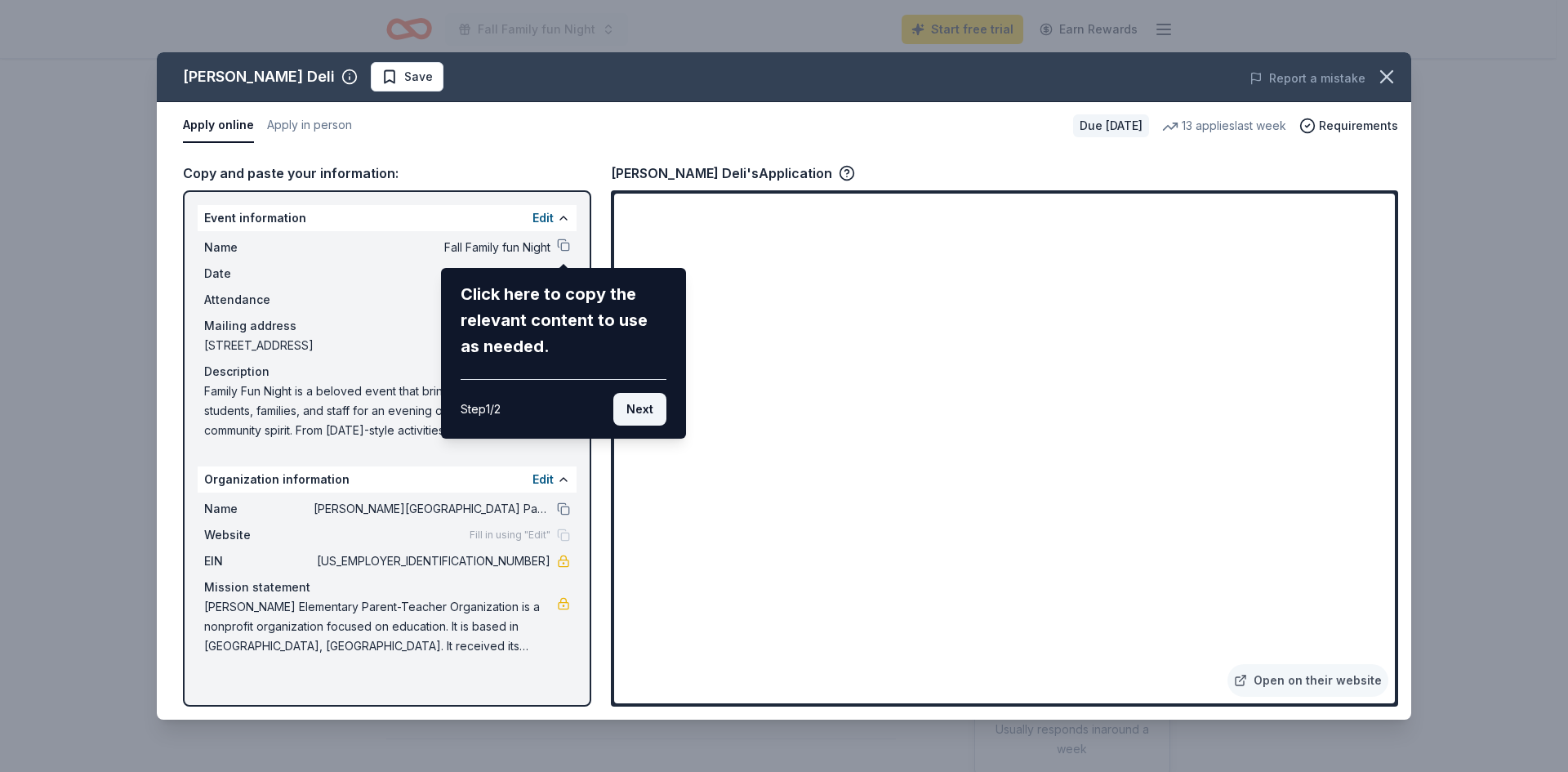
click at [645, 413] on button "Next" at bounding box center [640, 410] width 53 height 32
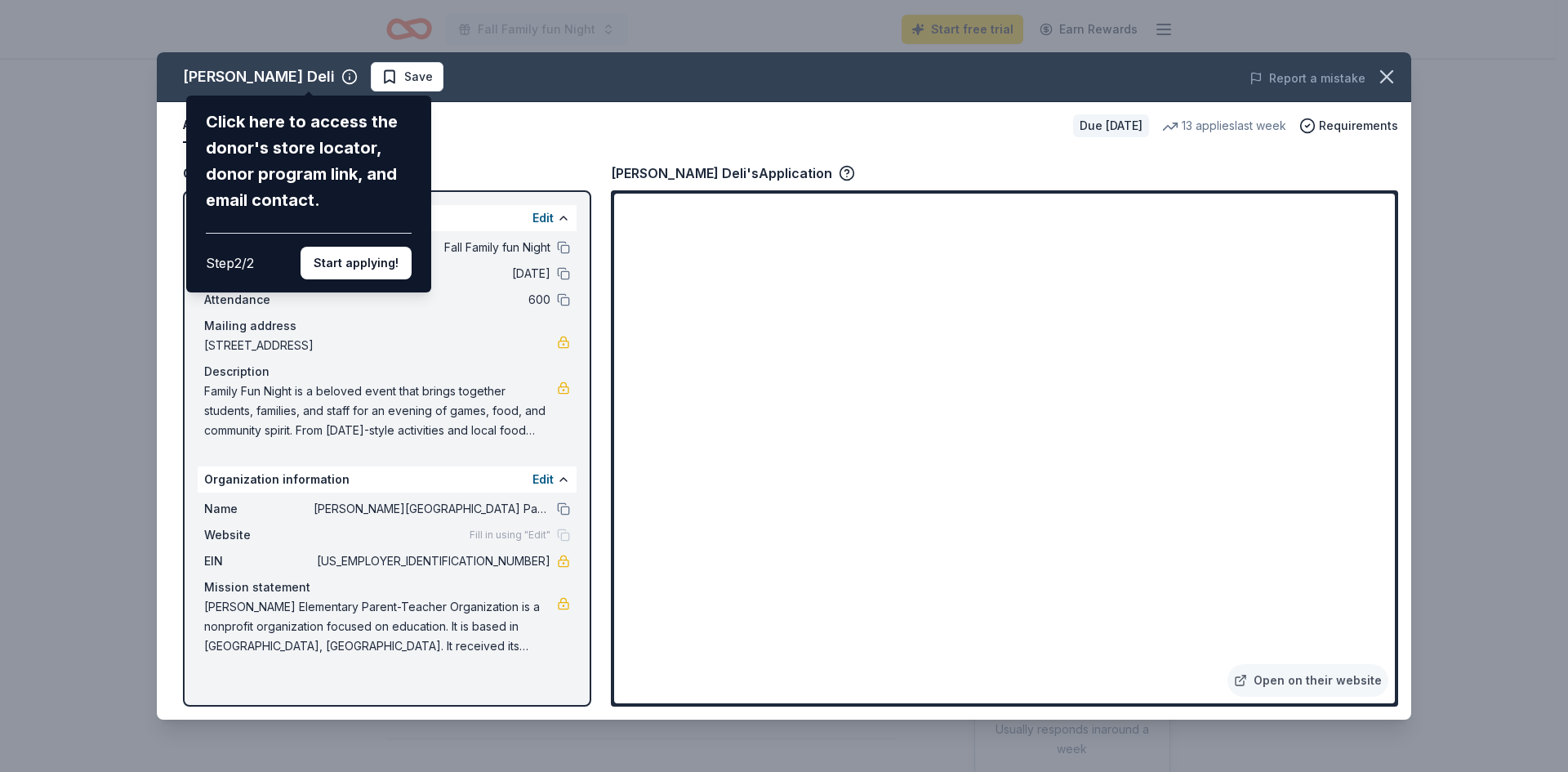
click at [980, 643] on div "McAlister's Deli Click here to access the donor's store locator, donor program …" at bounding box center [784, 386] width 1254 height 668
click at [376, 265] on button "Start applying!" at bounding box center [356, 263] width 111 height 32
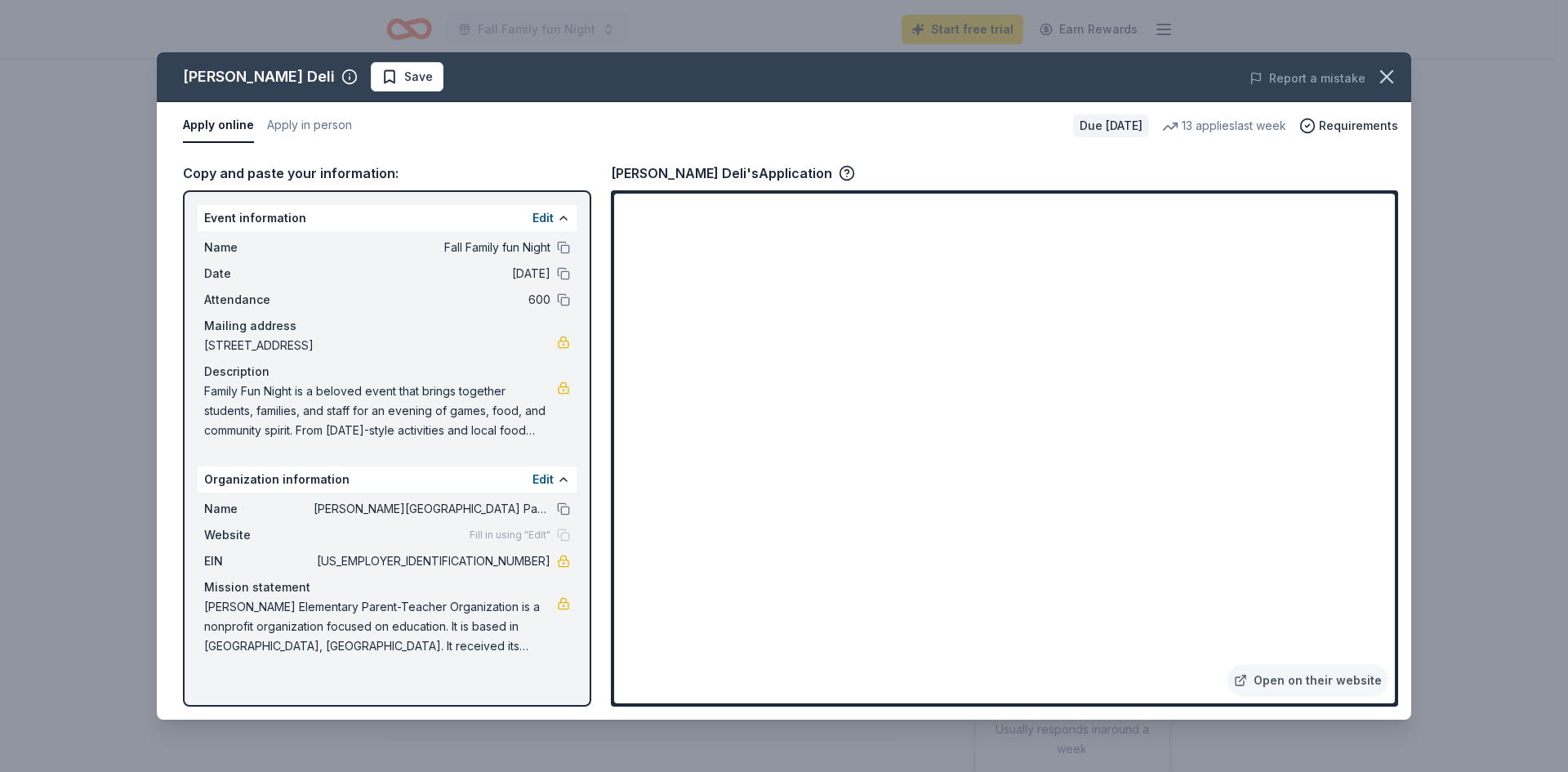
click at [972, 643] on div "McAlister's Deli Save Report a mistake Apply online Apply in person Due in 40 d…" at bounding box center [784, 386] width 1254 height 668
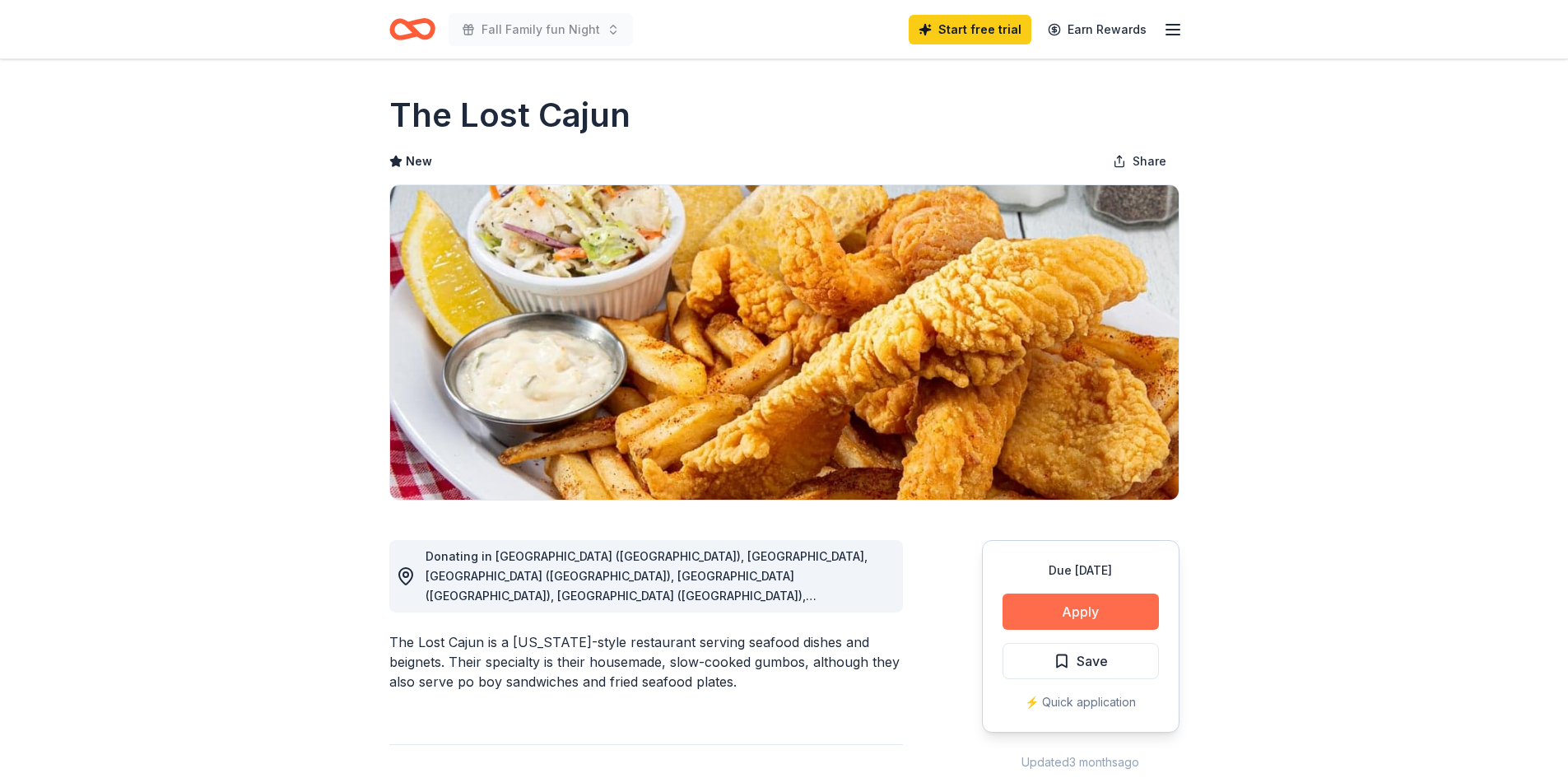
click at [1077, 613] on button "Apply" at bounding box center [1081, 612] width 157 height 36
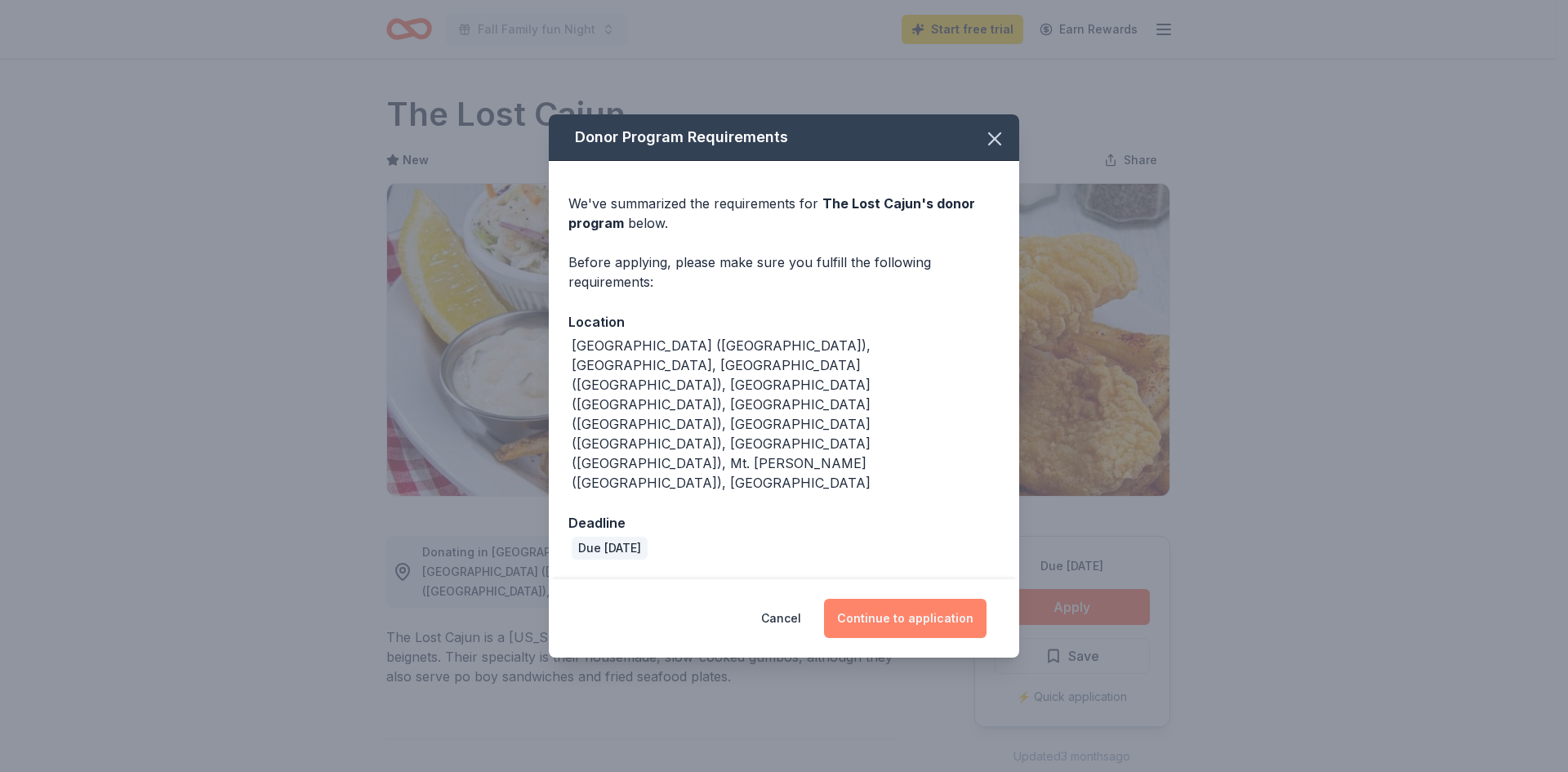
click at [926, 599] on button "Continue to application" at bounding box center [905, 619] width 162 height 39
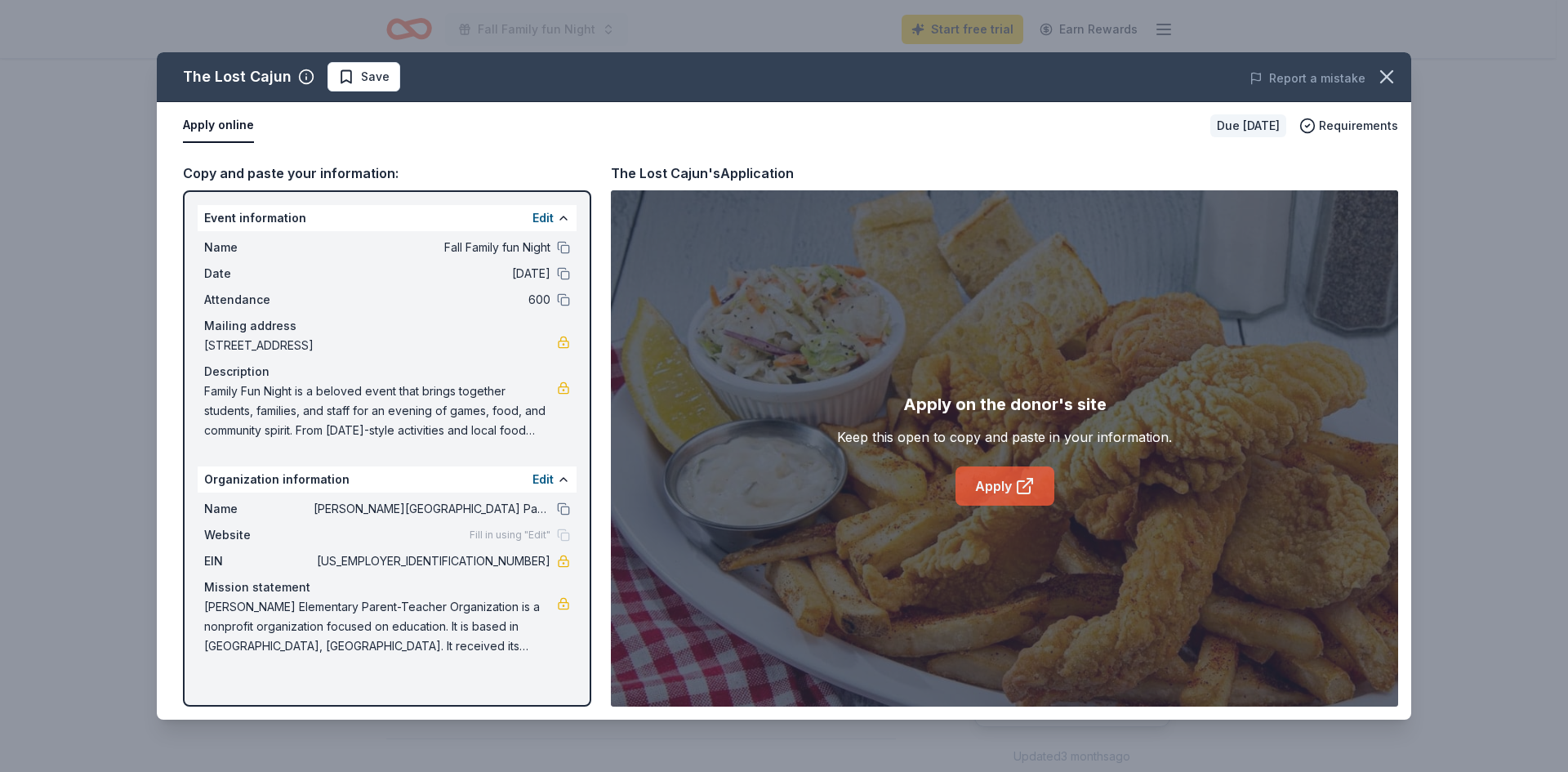
click at [1003, 489] on link "Apply" at bounding box center [1005, 486] width 99 height 39
click at [1377, 79] on icon "button" at bounding box center [1387, 76] width 23 height 23
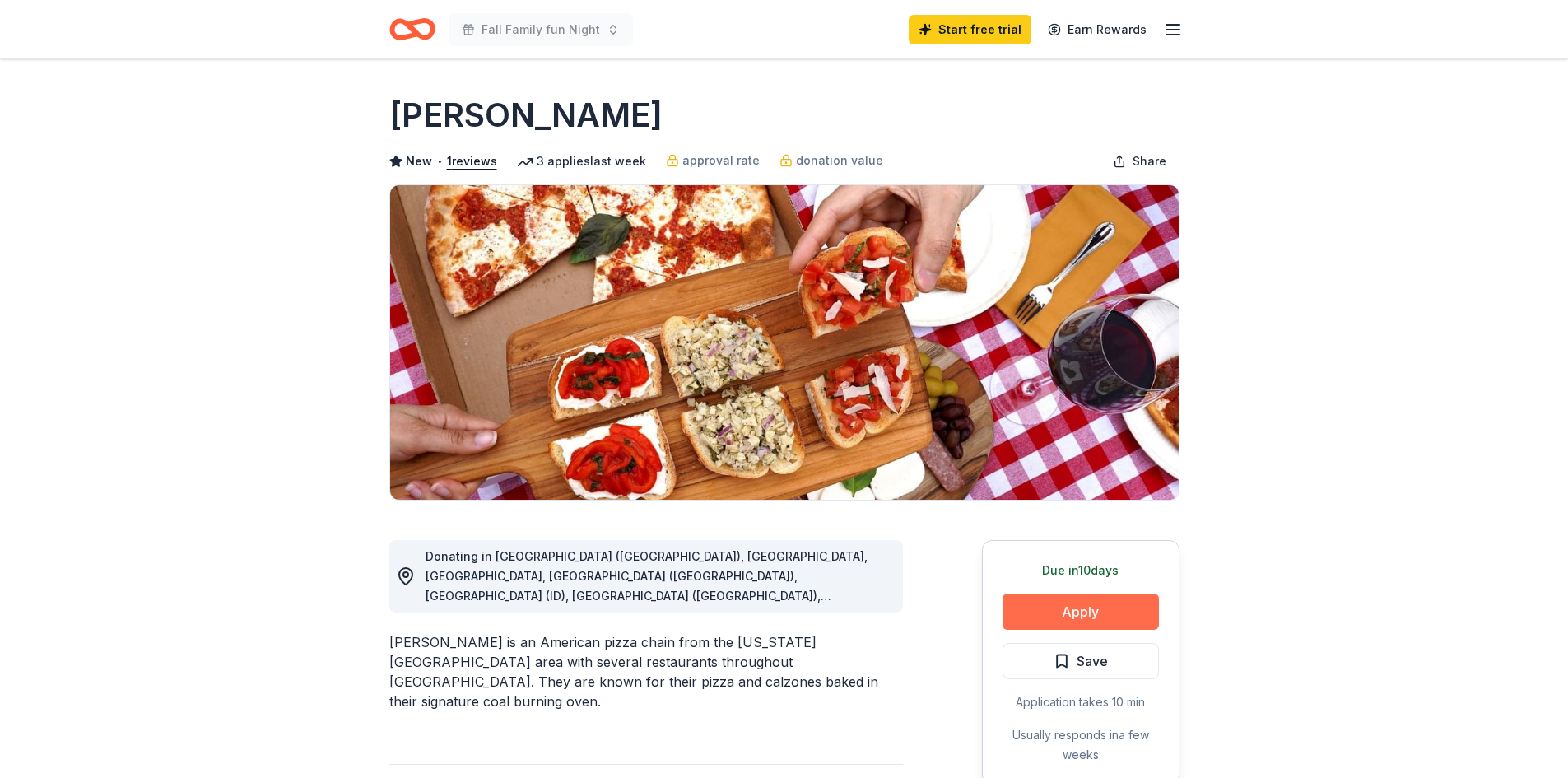
click at [1097, 612] on button "Apply" at bounding box center [1081, 612] width 157 height 36
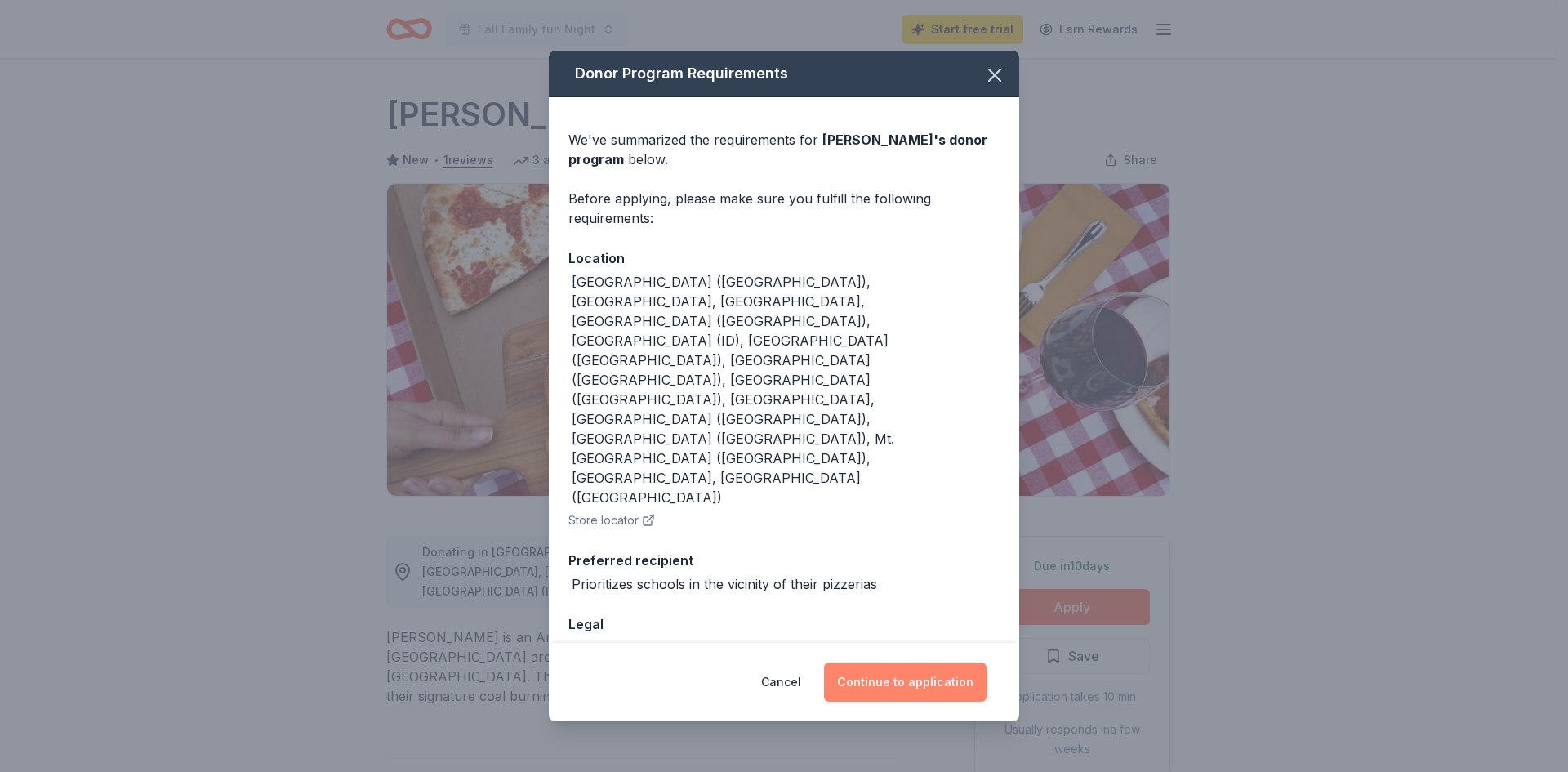
click at [893, 687] on button "Continue to application" at bounding box center [905, 682] width 162 height 39
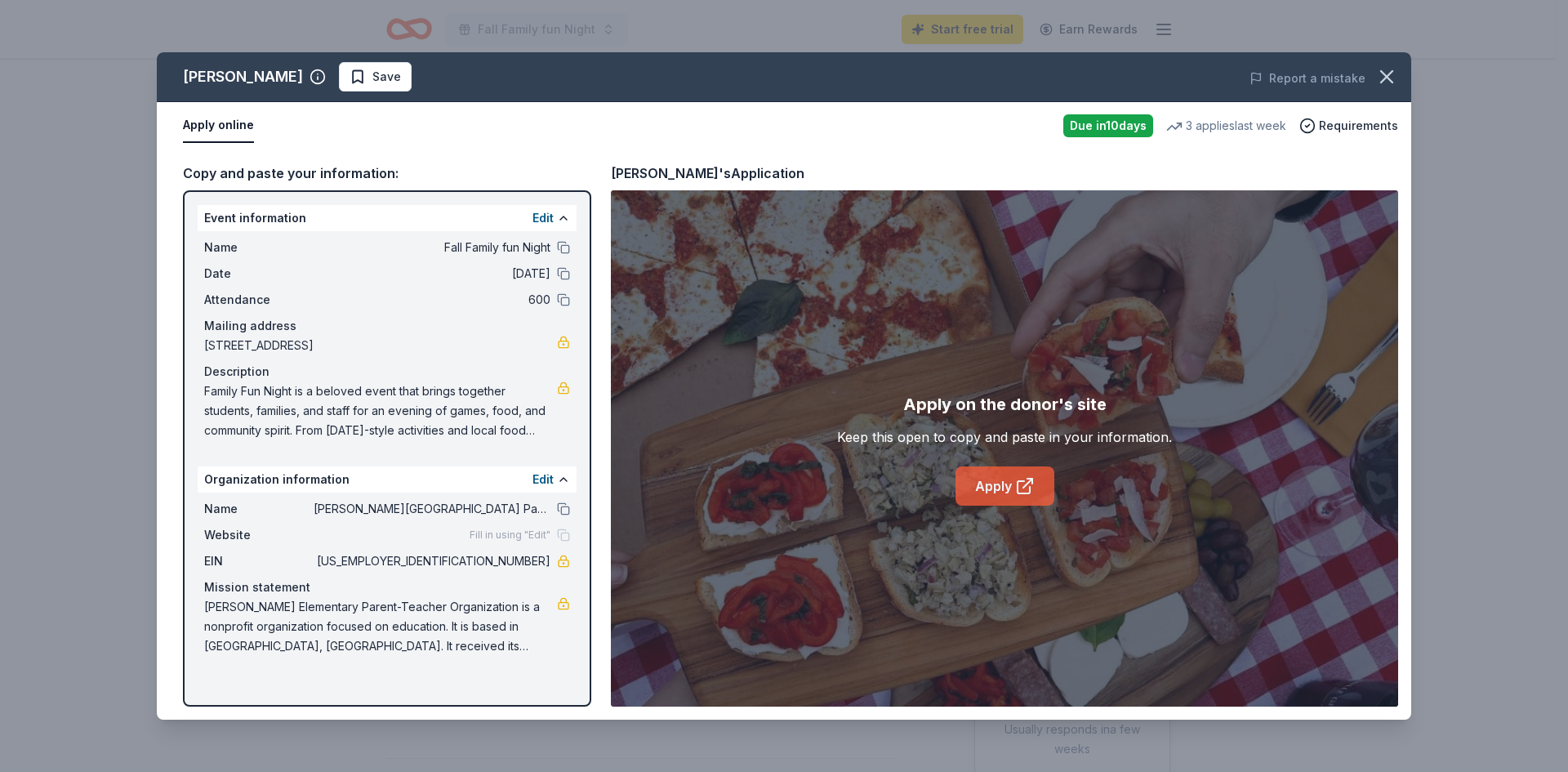
click at [1025, 498] on link "Apply" at bounding box center [1005, 486] width 99 height 39
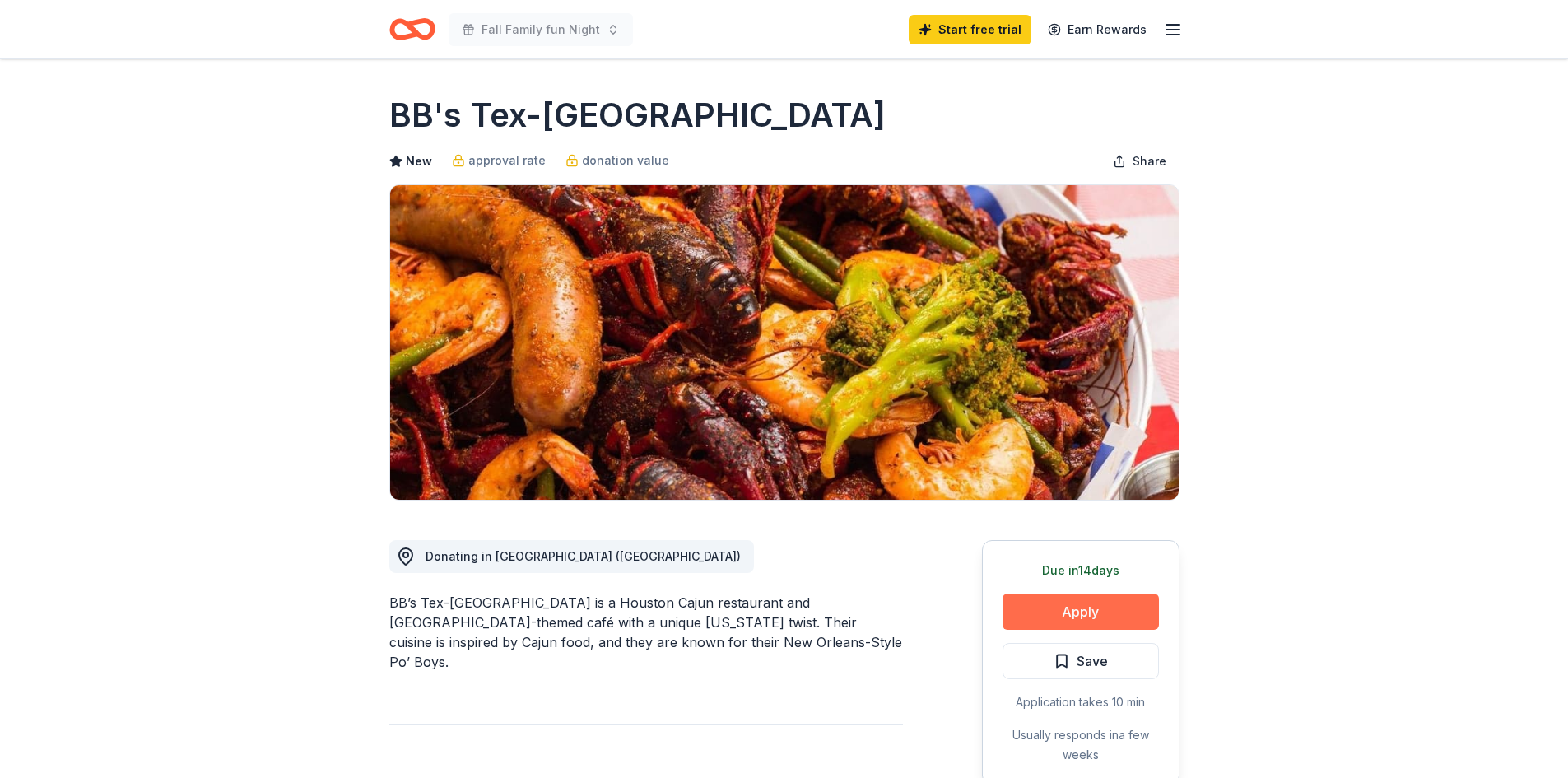
click at [1044, 594] on button "Apply" at bounding box center [1081, 612] width 157 height 36
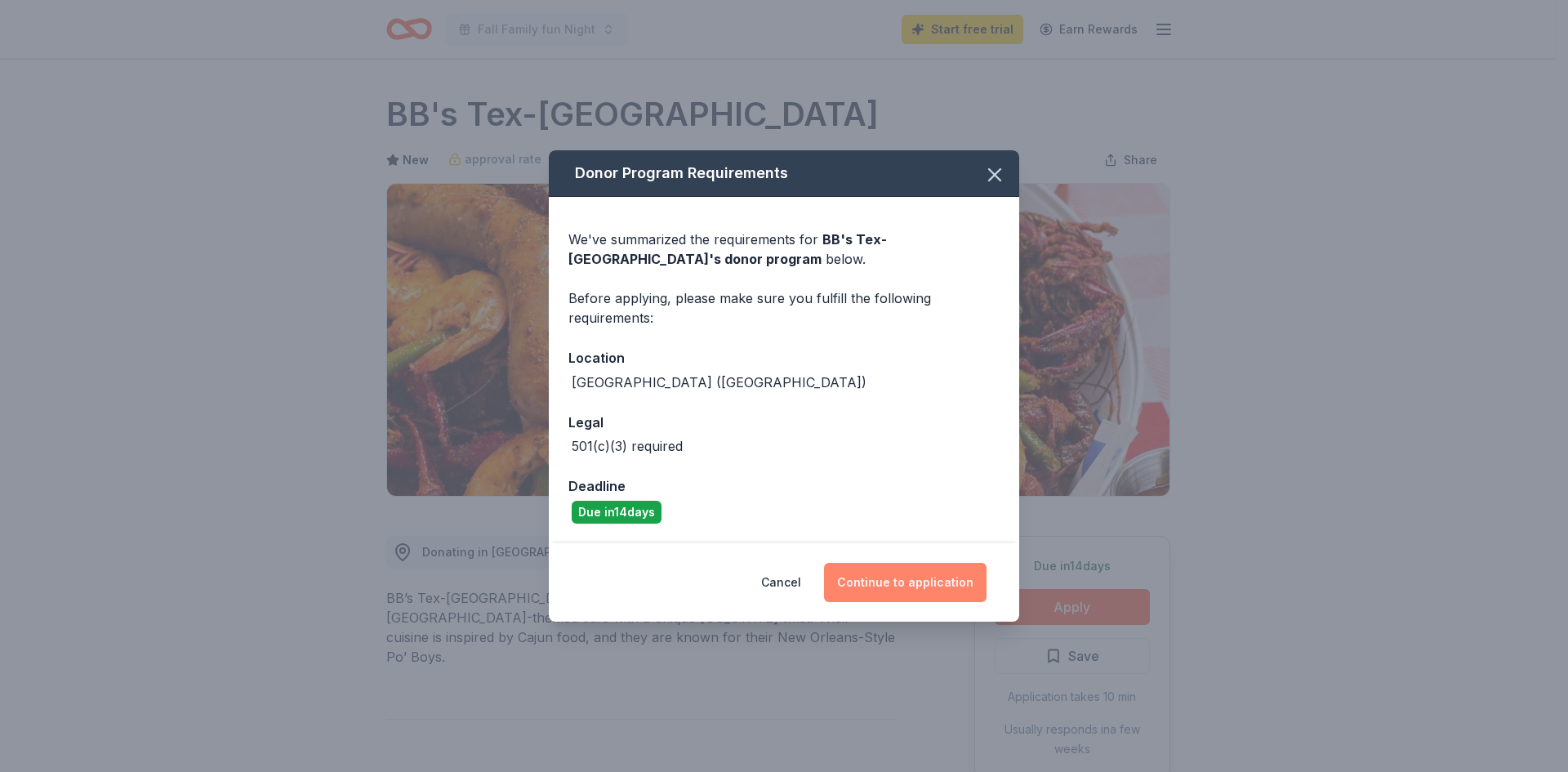
click at [886, 589] on button "Continue to application" at bounding box center [905, 583] width 162 height 39
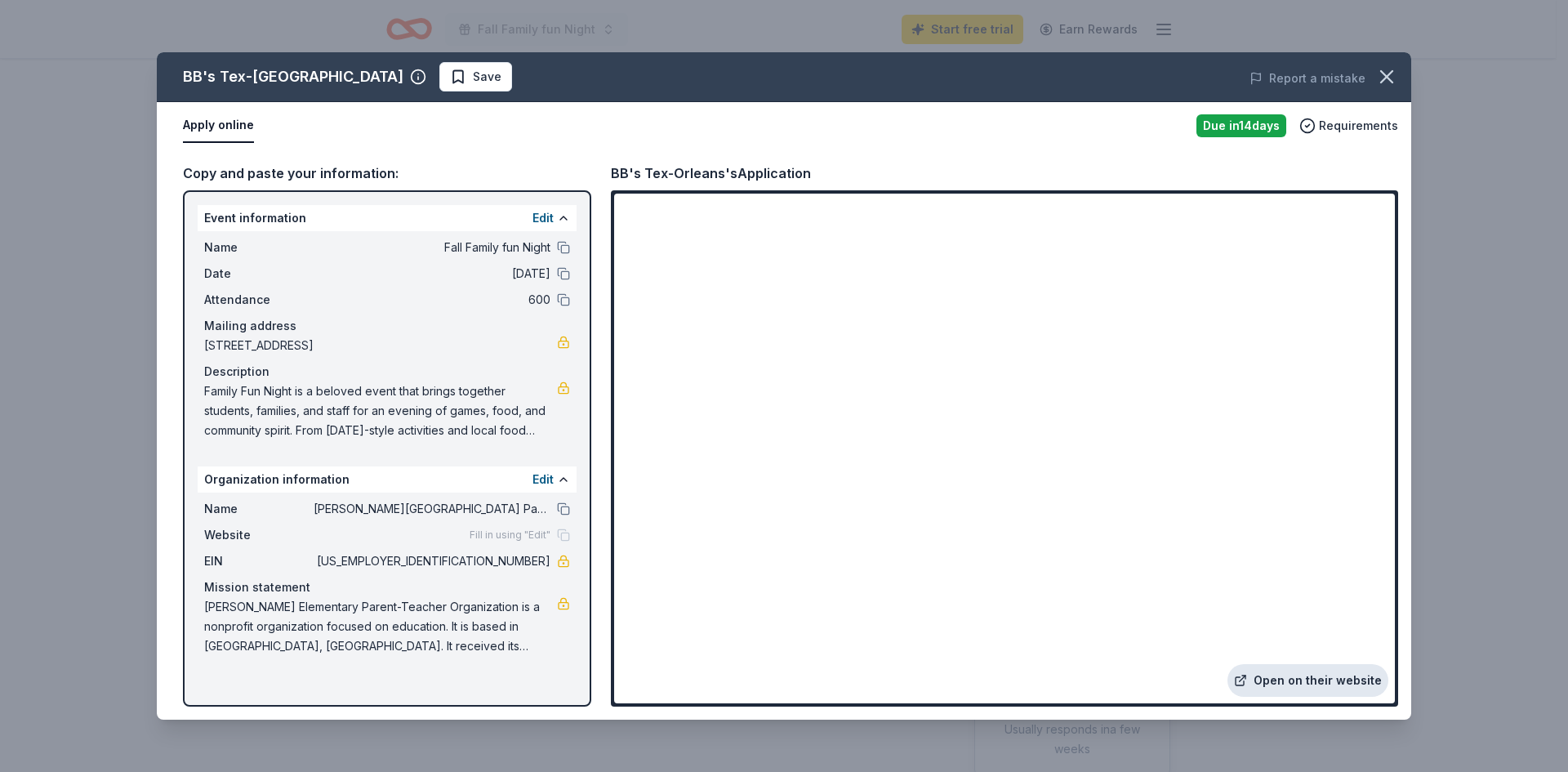
click at [1299, 681] on link "Open on their website" at bounding box center [1308, 681] width 161 height 32
click at [1396, 71] on icon "button" at bounding box center [1387, 76] width 23 height 23
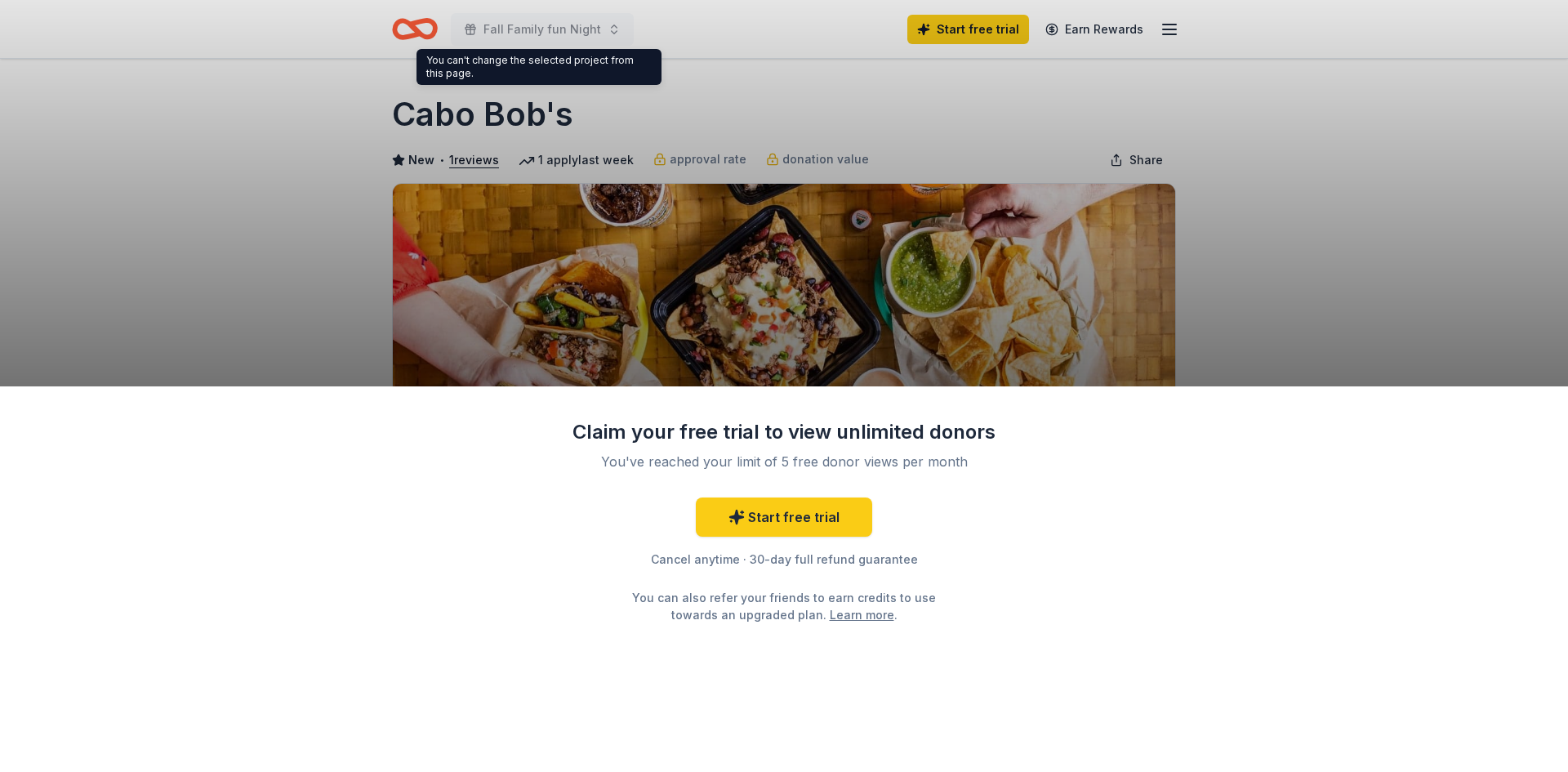
click at [1349, 295] on div "Claim your free trial to view unlimited donors You've reached your limit of 5 f…" at bounding box center [784, 386] width 1568 height 772
